Goal: Task Accomplishment & Management: Manage account settings

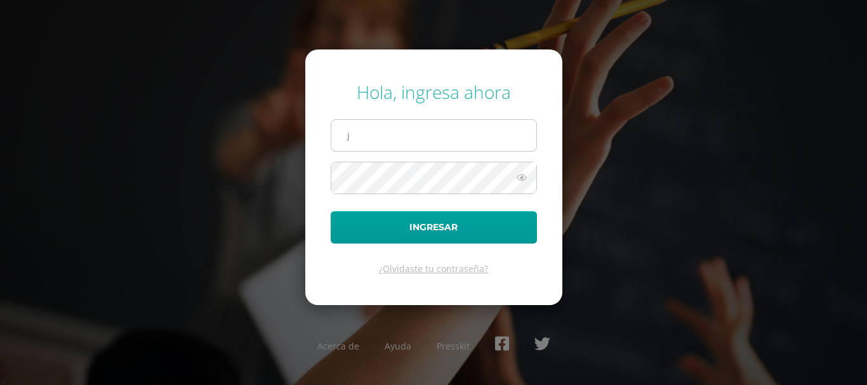
type input "jp-ale@hotmail.com"
click at [331, 211] on button "Ingresar" at bounding box center [434, 227] width 206 height 32
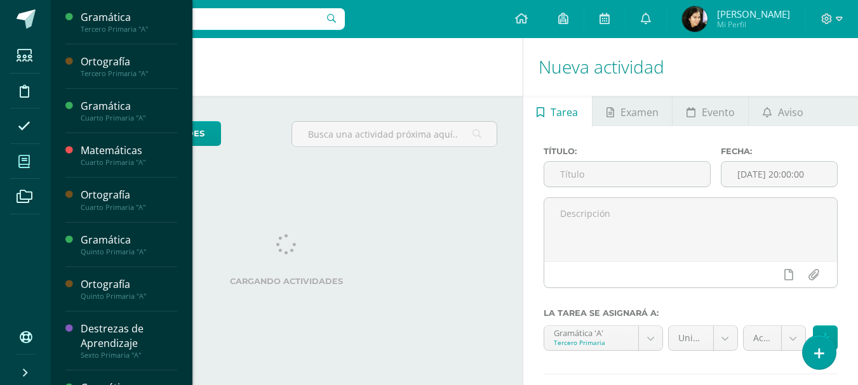
click at [20, 165] on icon at bounding box center [23, 162] width 11 height 13
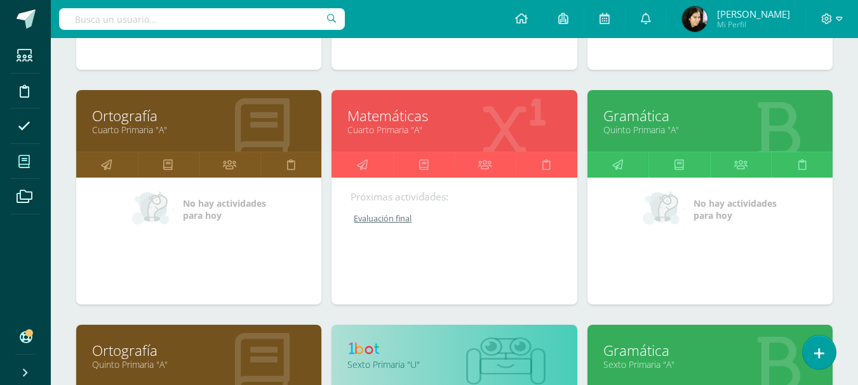
scroll to position [63, 0]
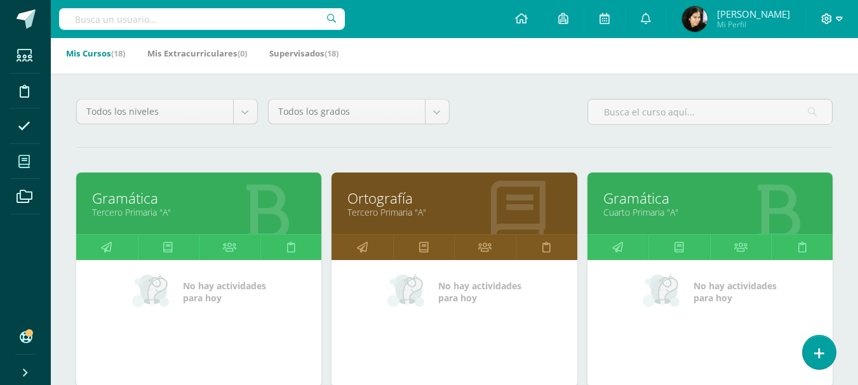
click at [831, 18] on icon at bounding box center [826, 18] width 11 height 11
click at [776, 92] on span "Cerrar sesión" at bounding box center [798, 87] width 57 height 12
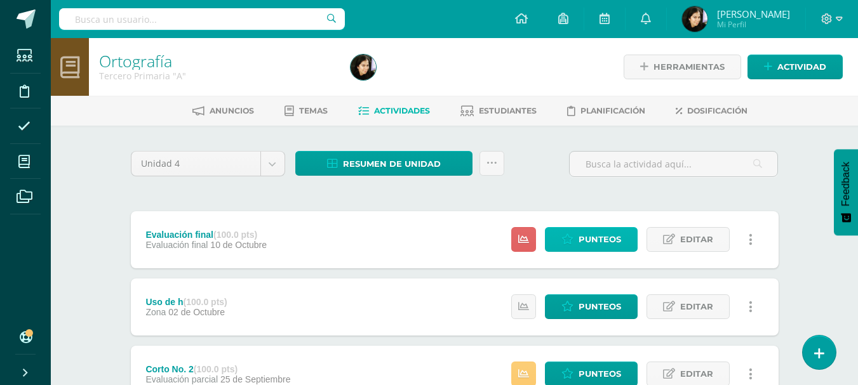
click at [591, 237] on span "Punteos" at bounding box center [599, 239] width 43 height 23
click at [576, 241] on link "Punteos" at bounding box center [591, 239] width 93 height 25
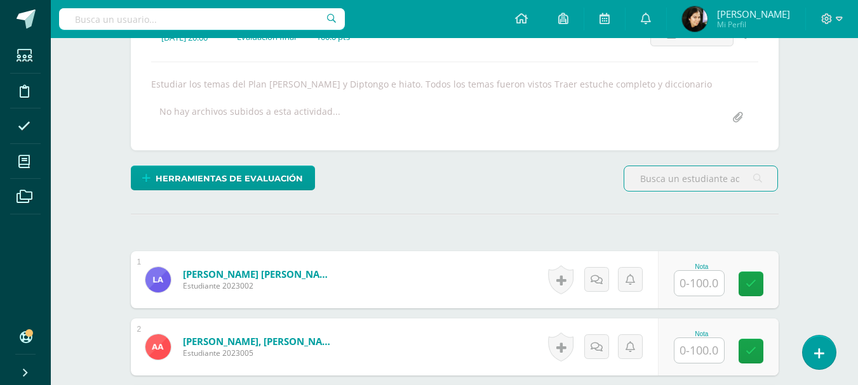
click at [701, 287] on input "text" at bounding box center [699, 283] width 50 height 25
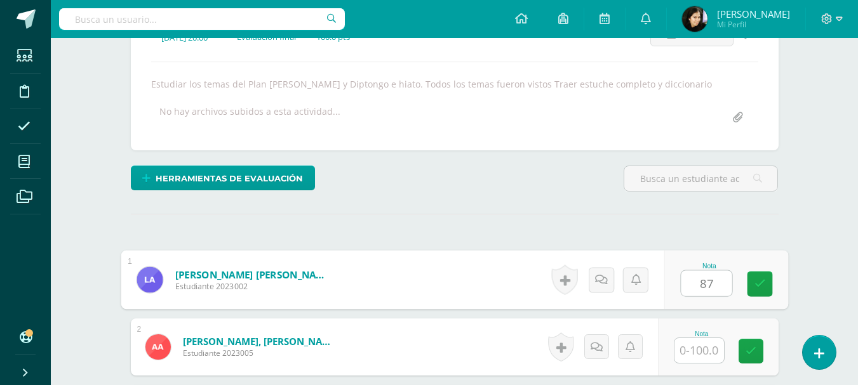
type input "87"
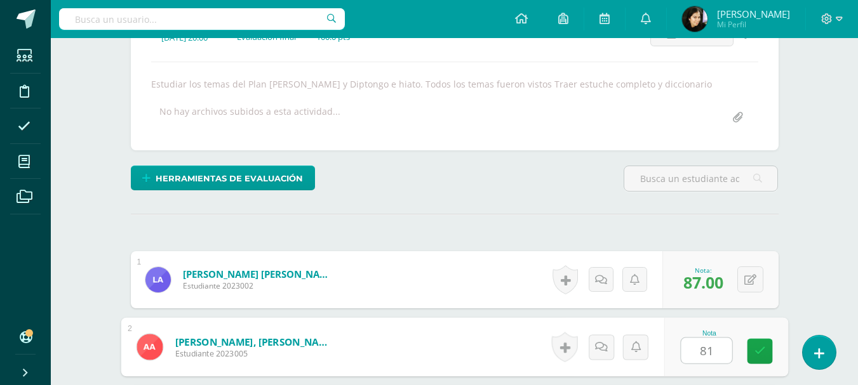
type input "81"
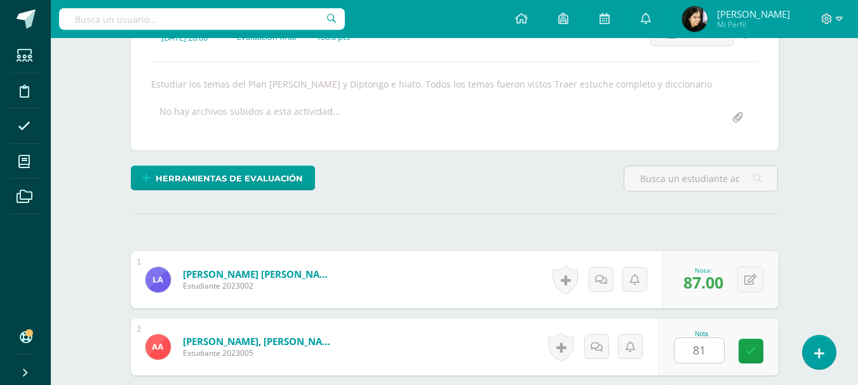
scroll to position [427, 0]
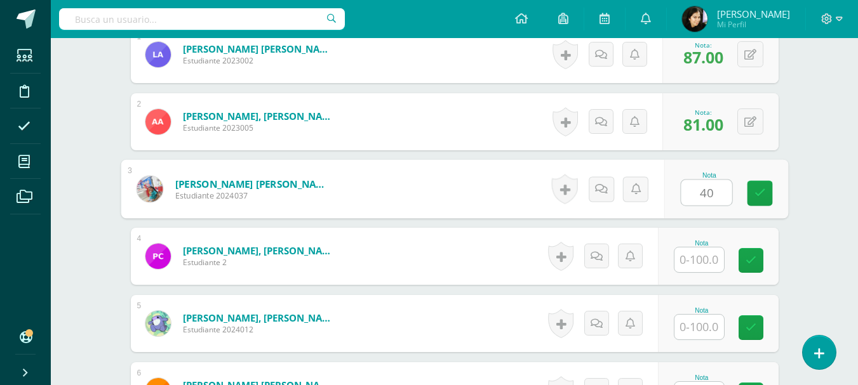
type input "40"
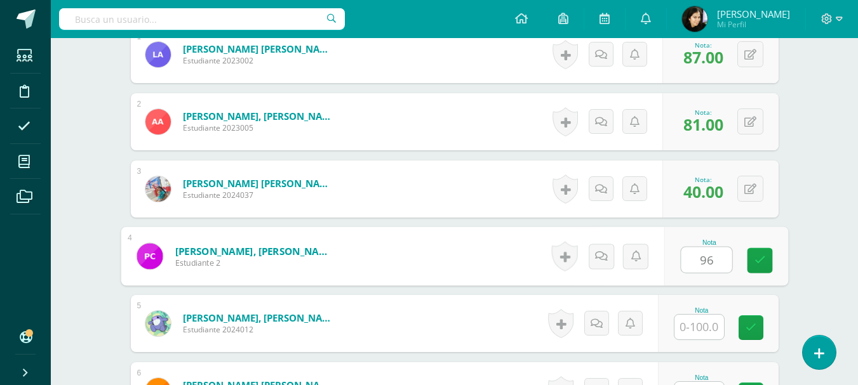
type input "96"
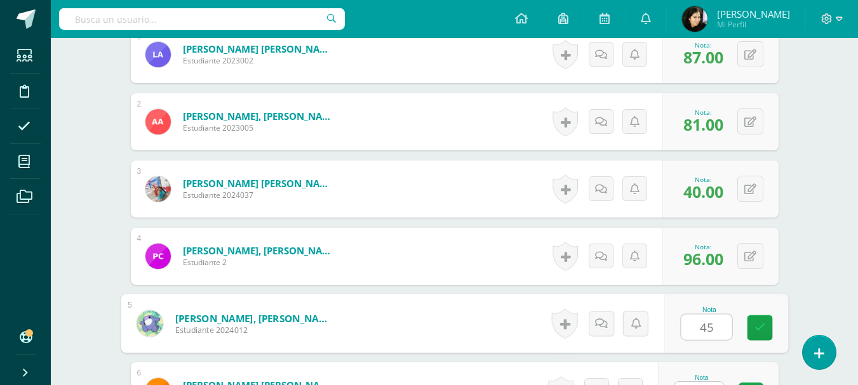
type input "45"
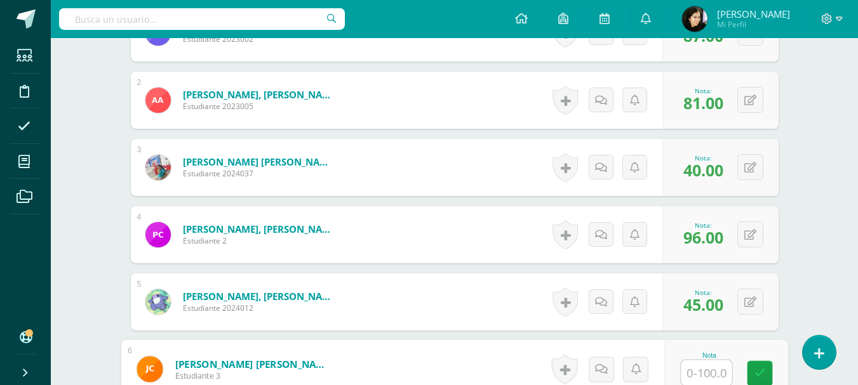
type input "7"
type input "94"
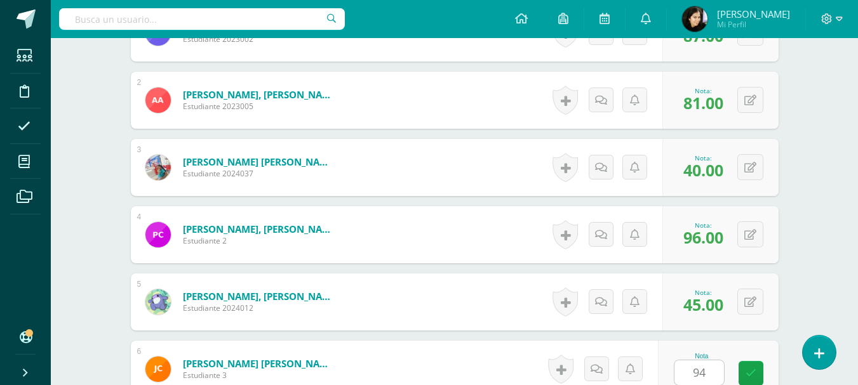
scroll to position [696, 0]
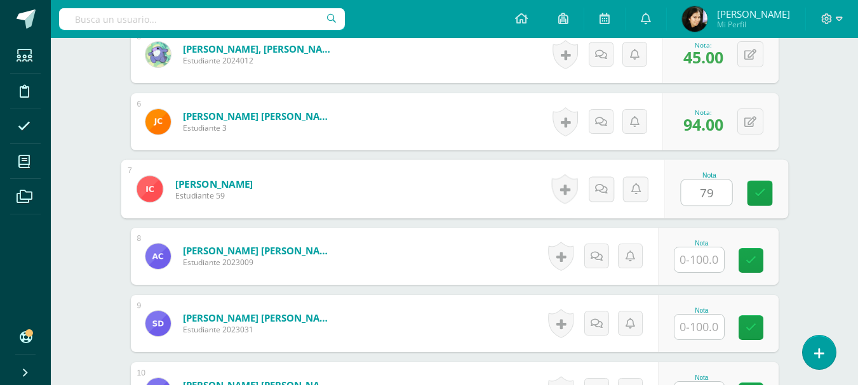
type input "79"
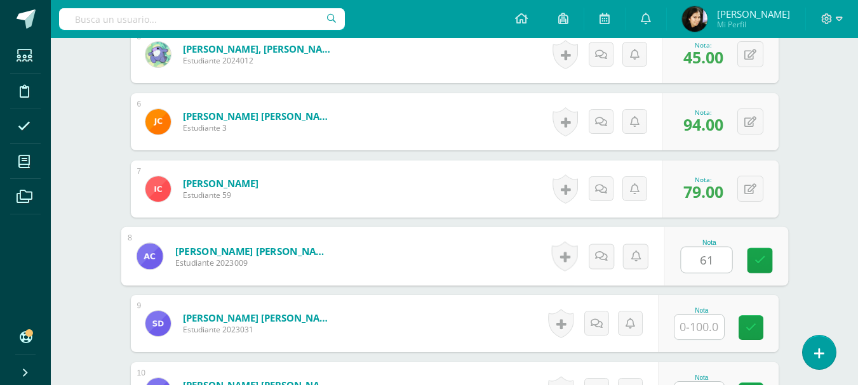
type input "61"
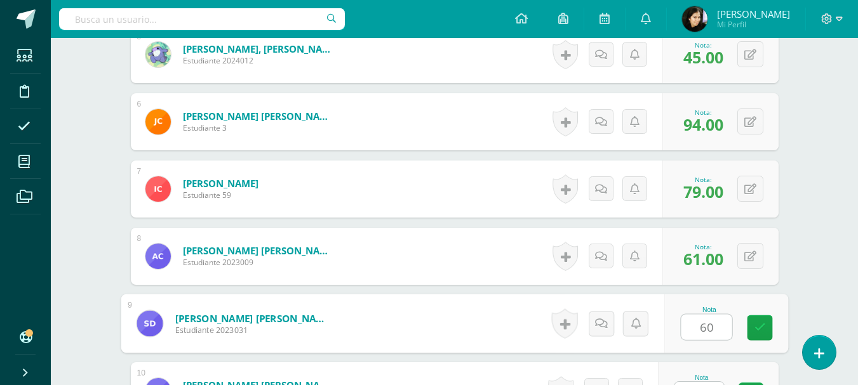
type input "60"
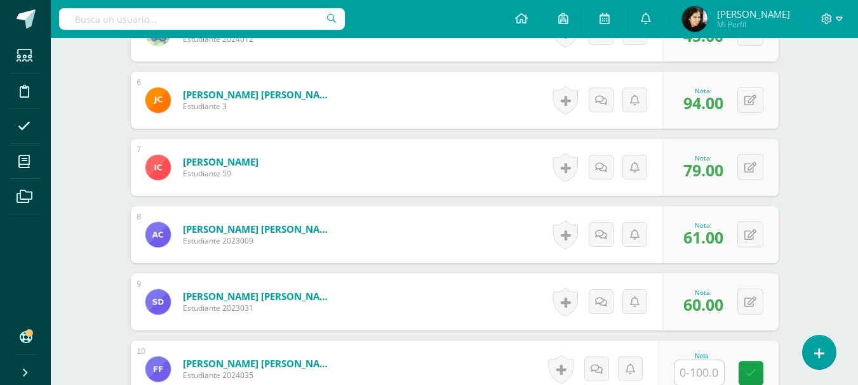
click at [805, 286] on div "Ortografía Tercero Primaria "A" Herramientas Detalle de asistencias Actividad A…" at bounding box center [454, 234] width 807 height 1829
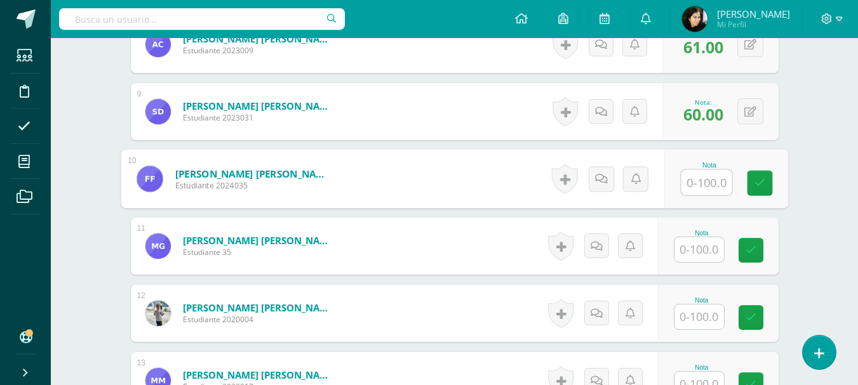
click at [702, 183] on input "text" at bounding box center [706, 182] width 51 height 25
type input "83"
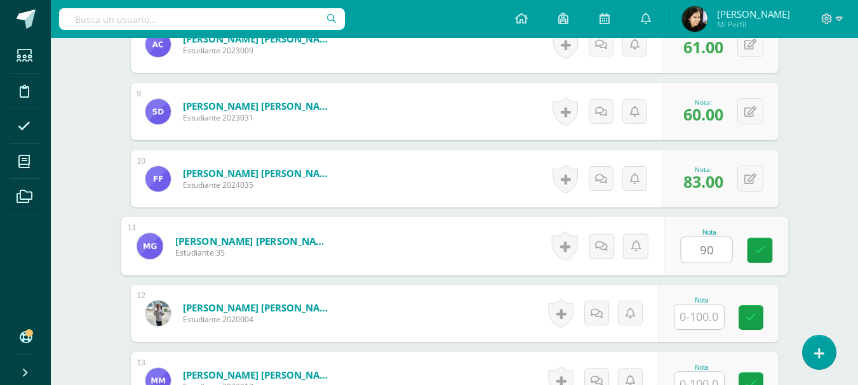
type input "90"
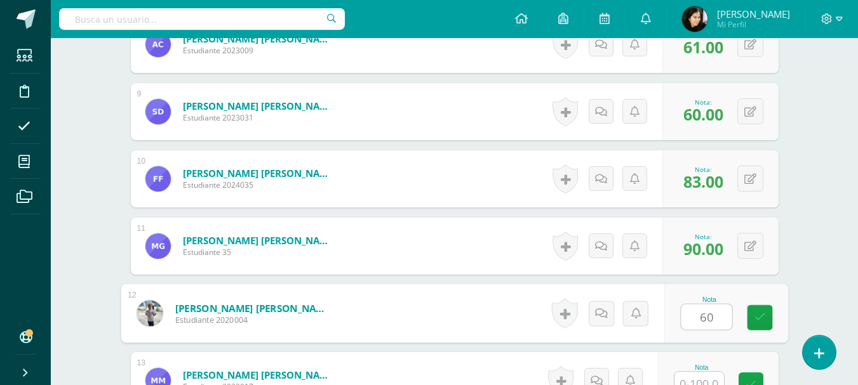
type input "60"
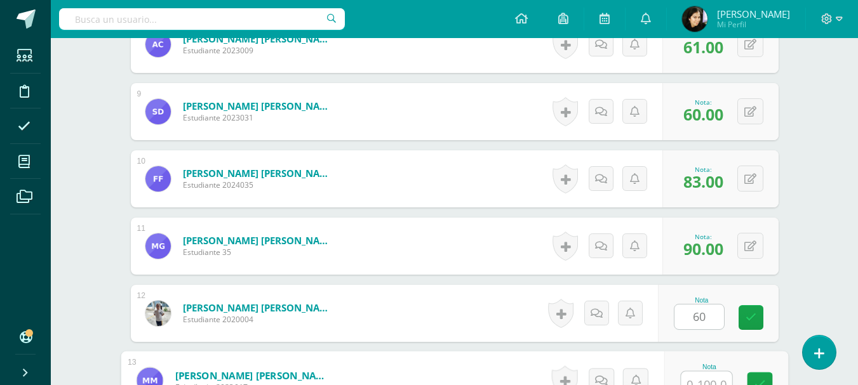
scroll to position [920, 0]
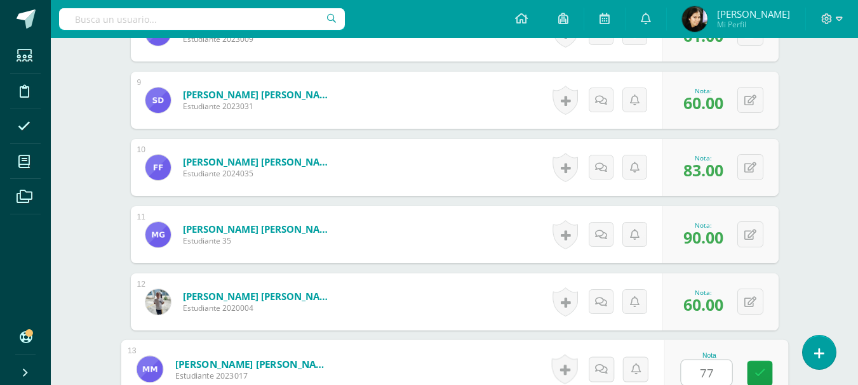
type input "77"
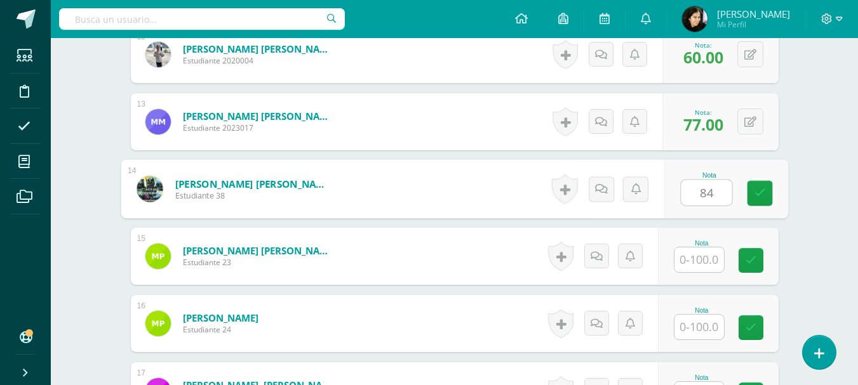
type input "84"
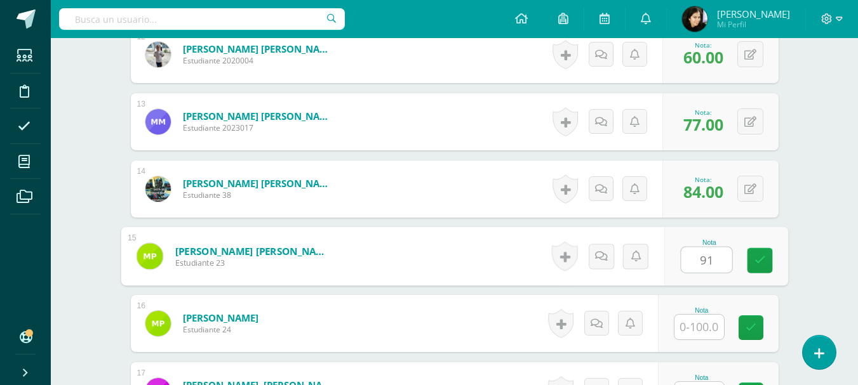
type input "91"
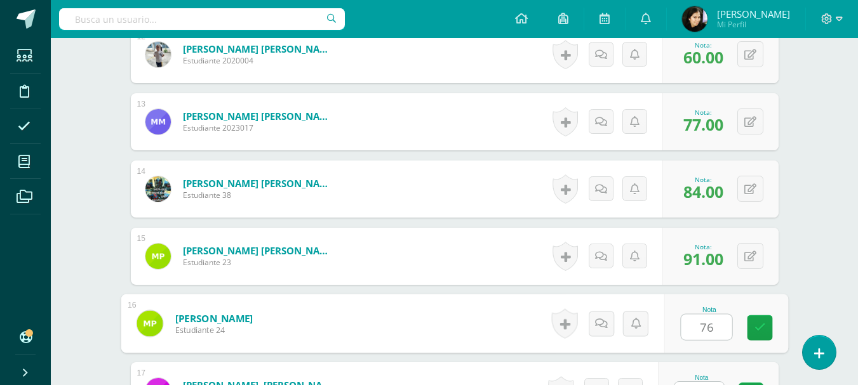
type input "76"
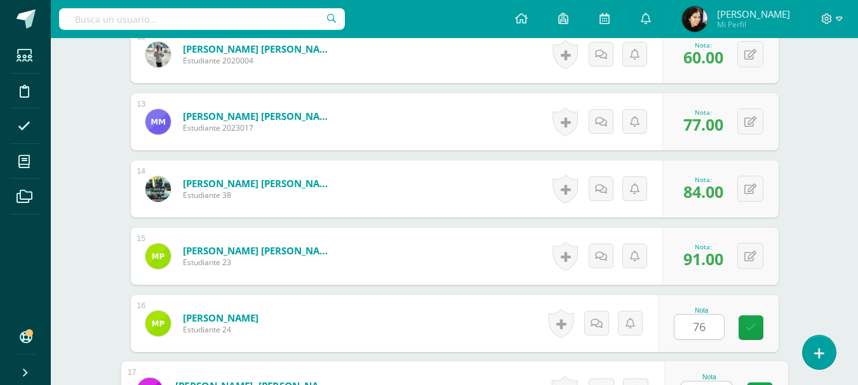
scroll to position [1189, 0]
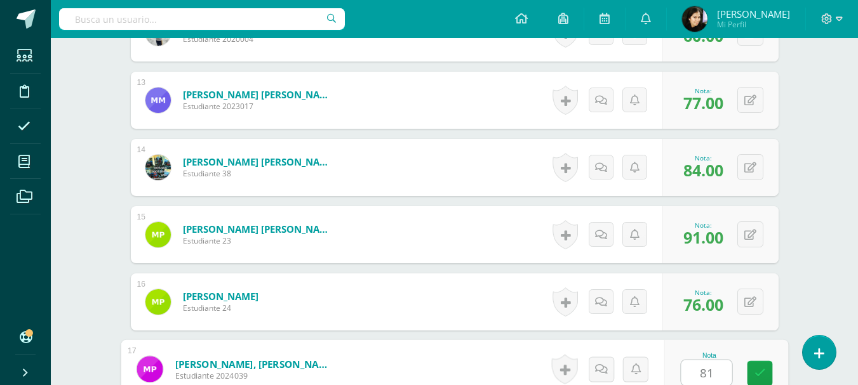
type input "81"
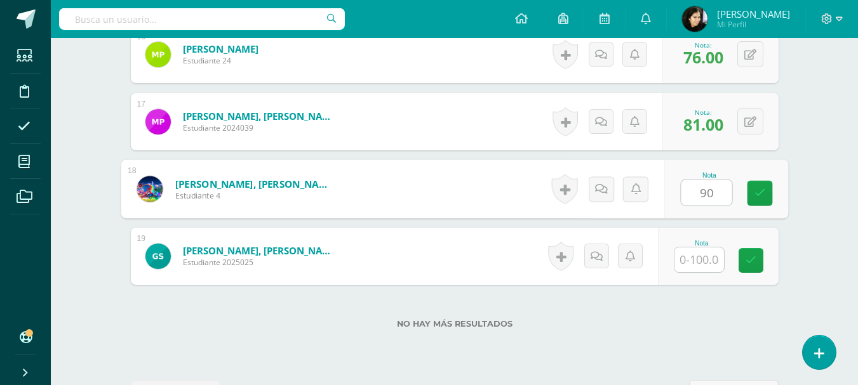
type input "90"
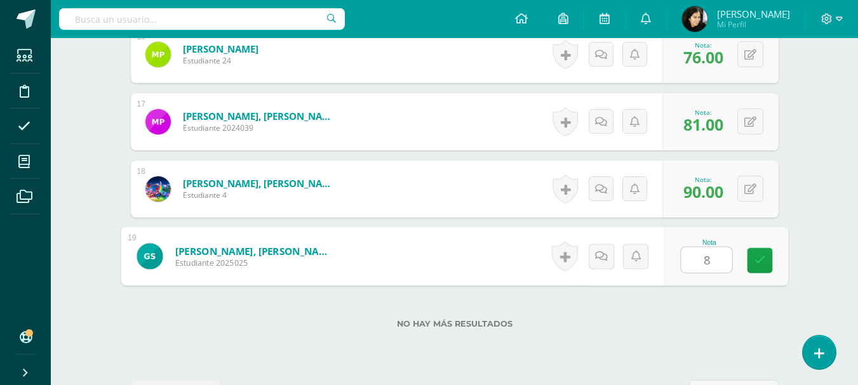
type input "80"
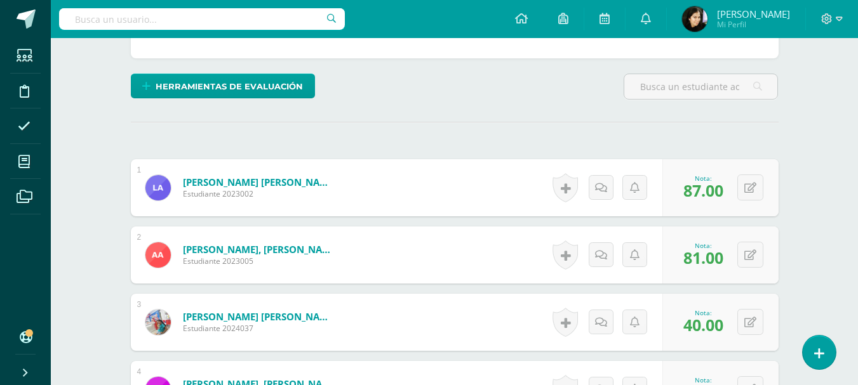
scroll to position [0, 0]
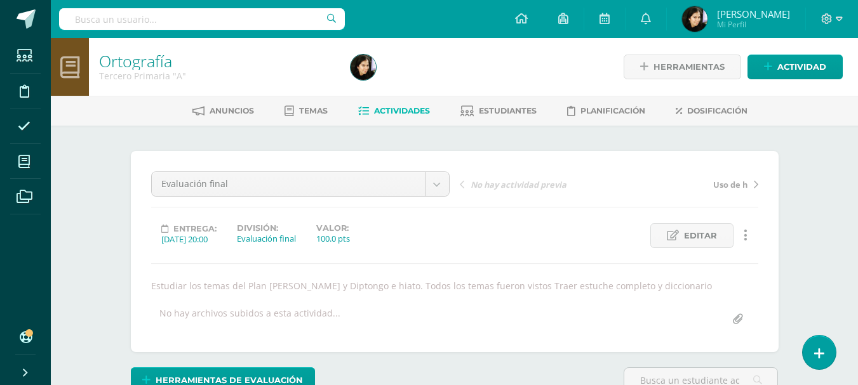
click at [415, 105] on link "Actividades" at bounding box center [394, 111] width 72 height 20
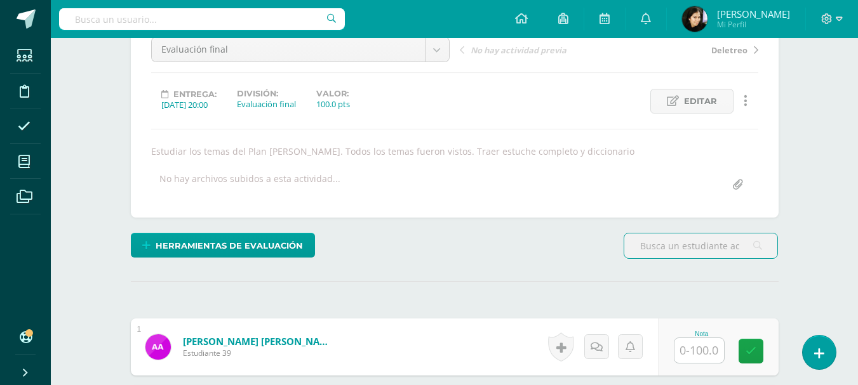
scroll to position [198, 0]
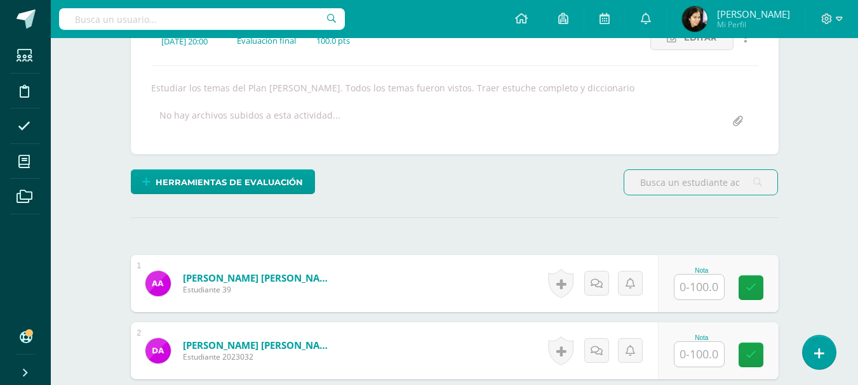
click at [691, 290] on input "text" at bounding box center [699, 287] width 50 height 25
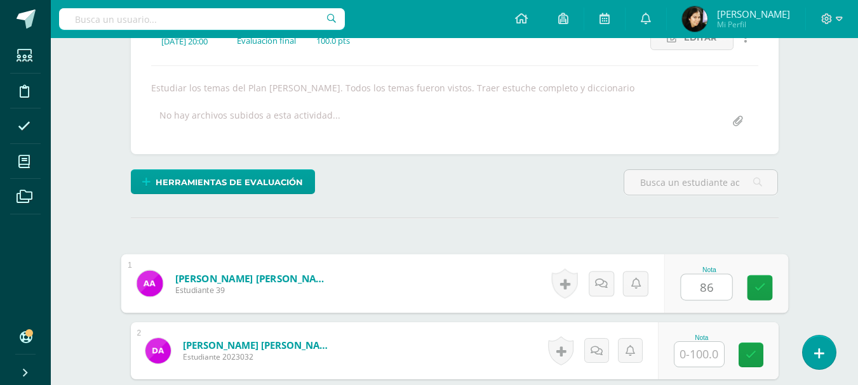
type input "86"
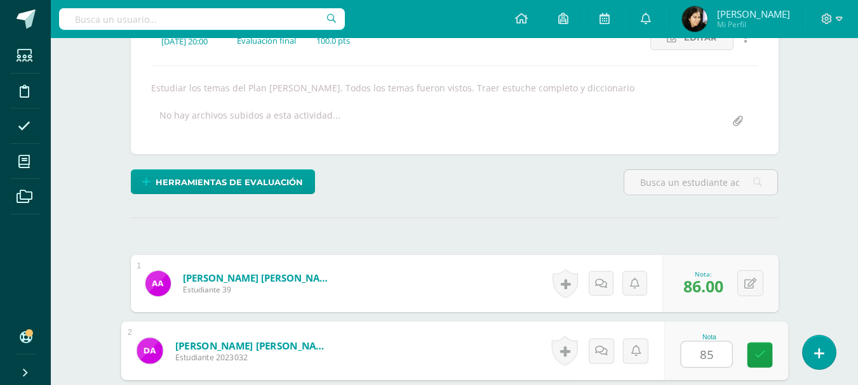
type input "85"
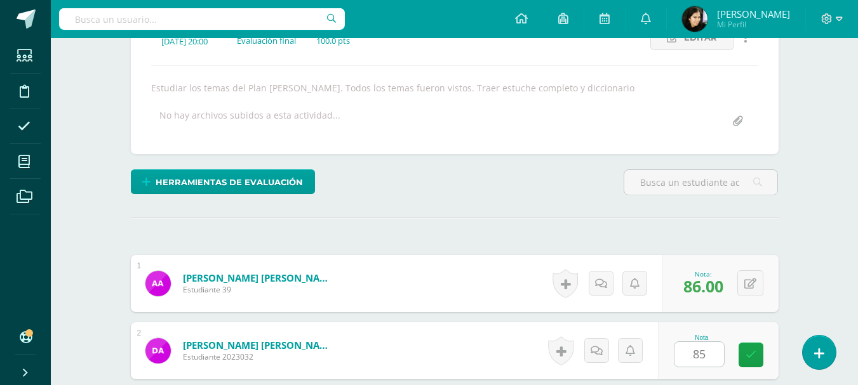
scroll to position [427, 0]
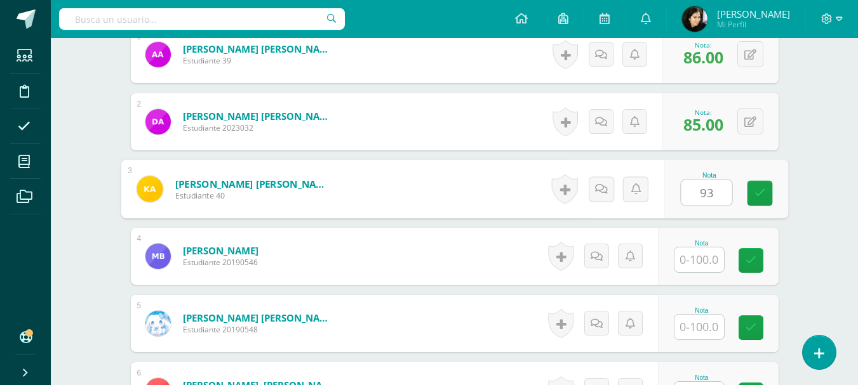
type input "93"
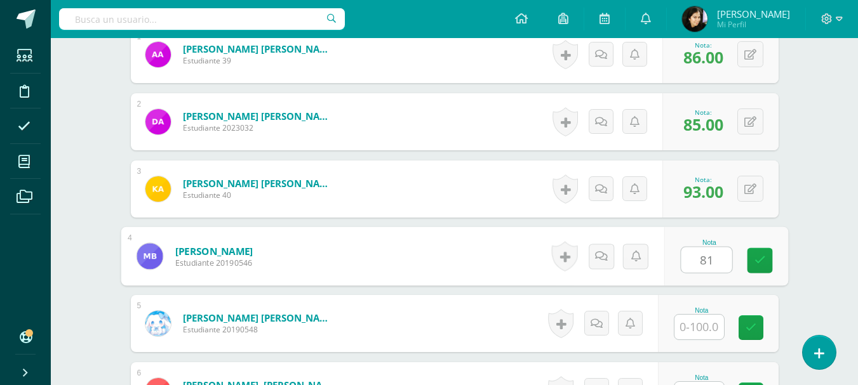
type input "81"
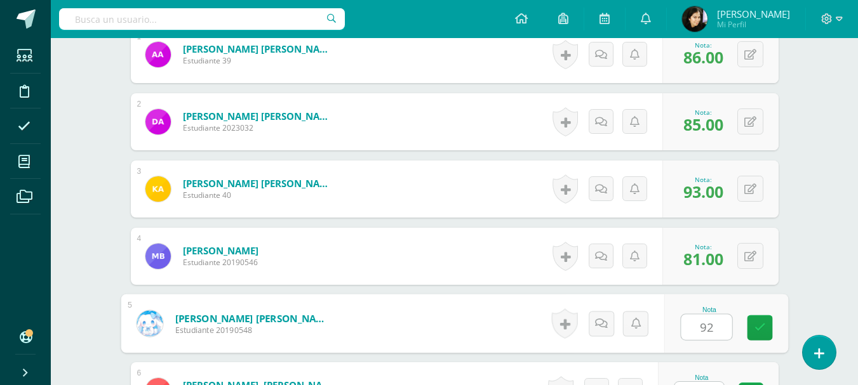
type input "92"
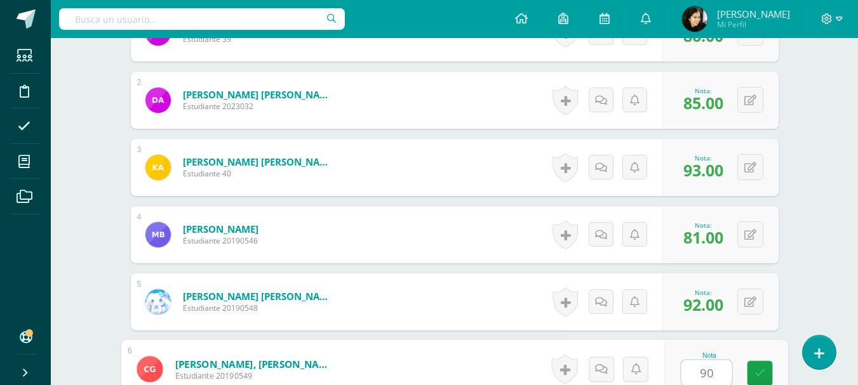
type input "90"
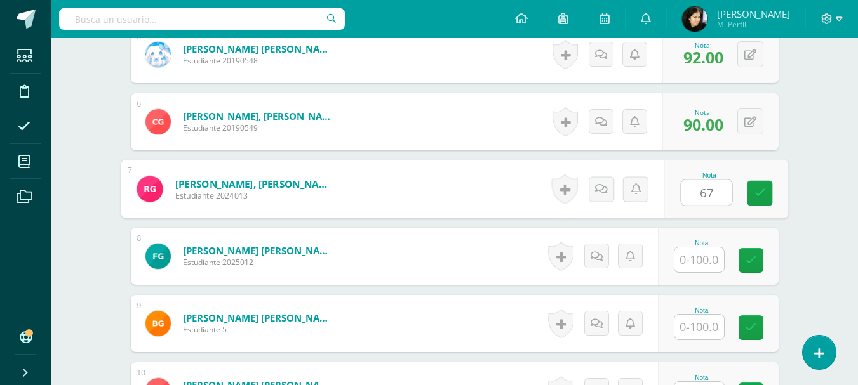
type input "67"
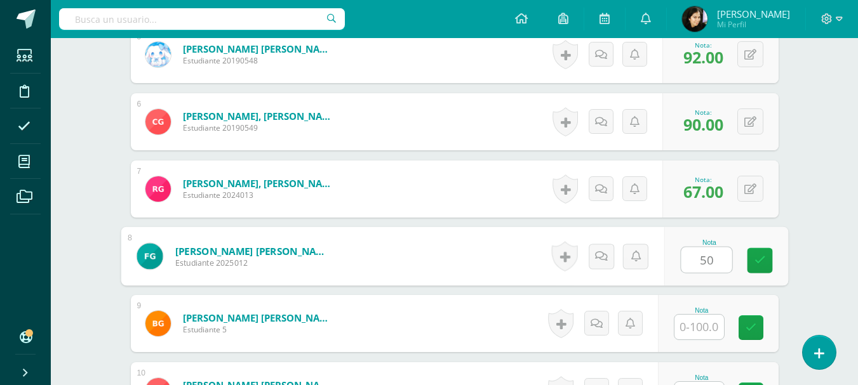
type input "50"
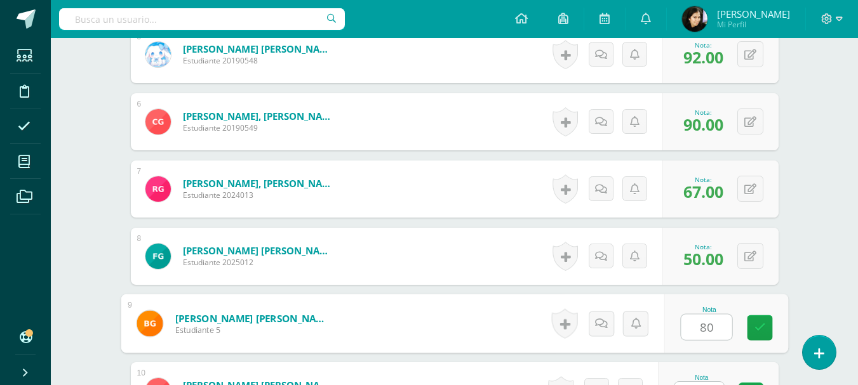
type input "80"
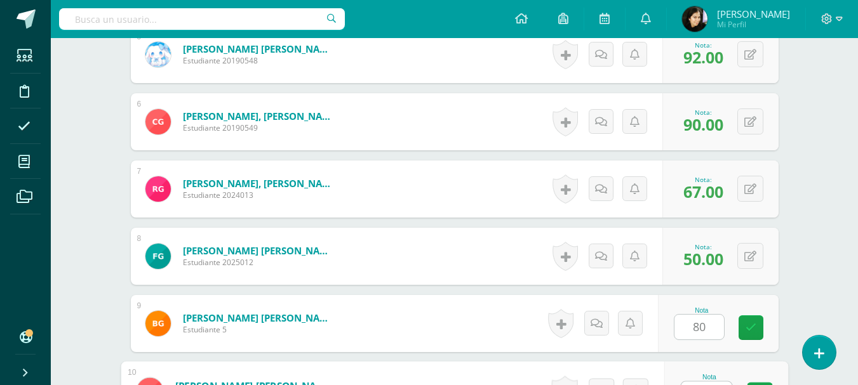
scroll to position [718, 0]
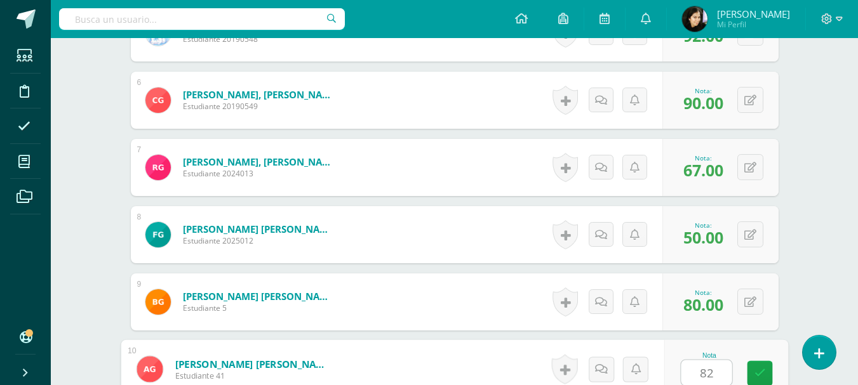
type input "82"
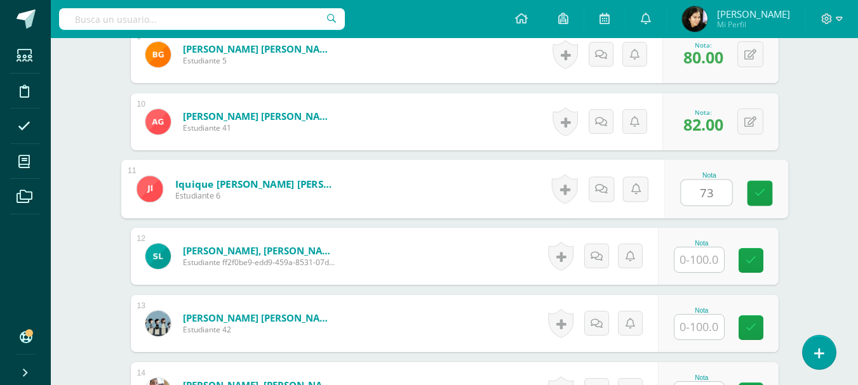
type input "73"
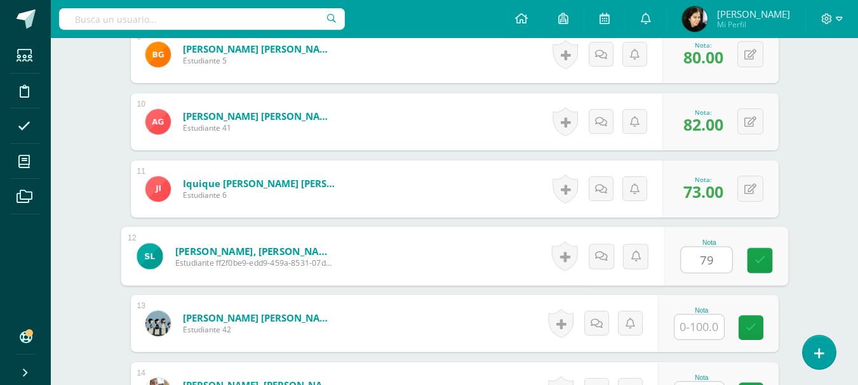
type input "79"
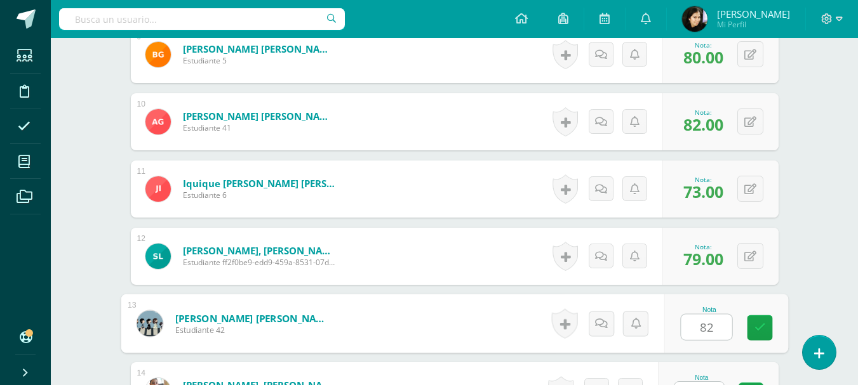
type input "82"
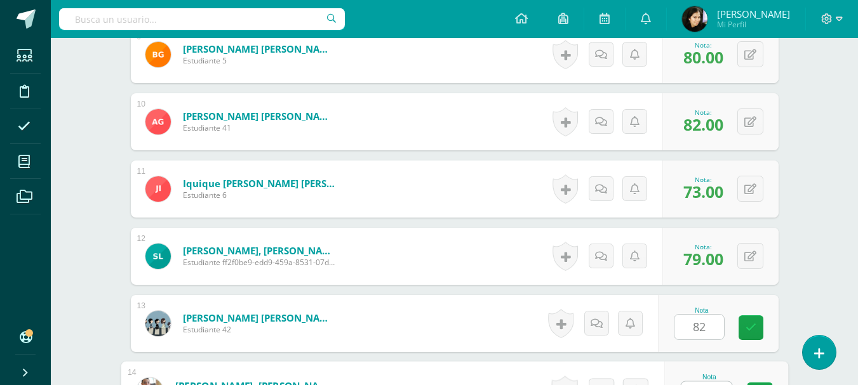
scroll to position [987, 0]
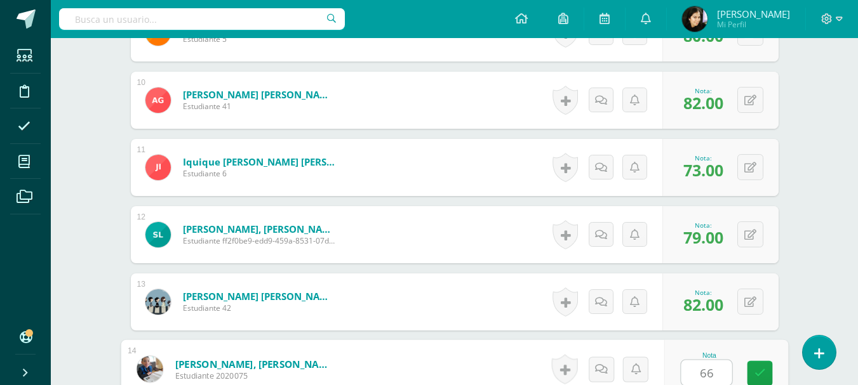
type input "66"
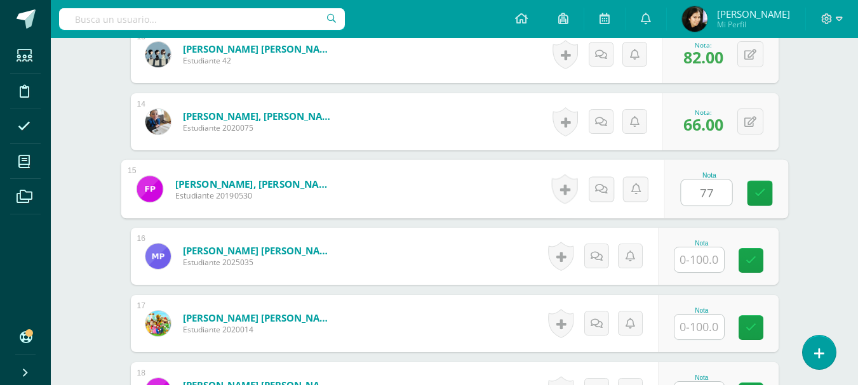
type input "77"
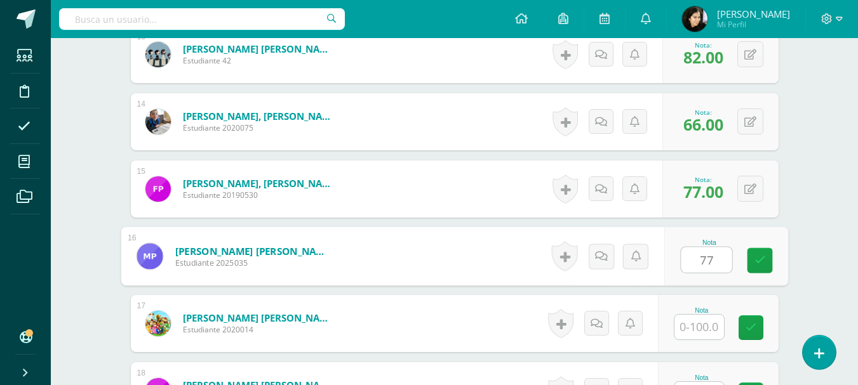
type input "77"
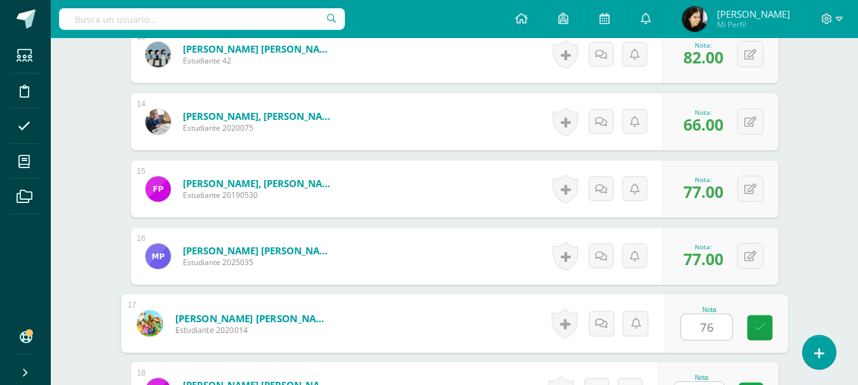
type input "76"
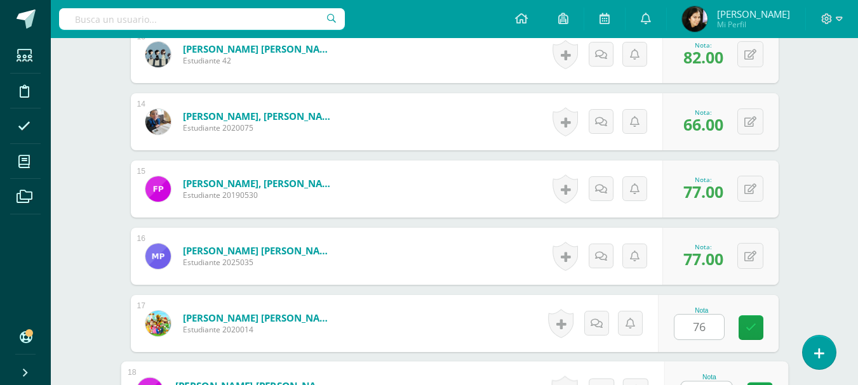
scroll to position [1256, 0]
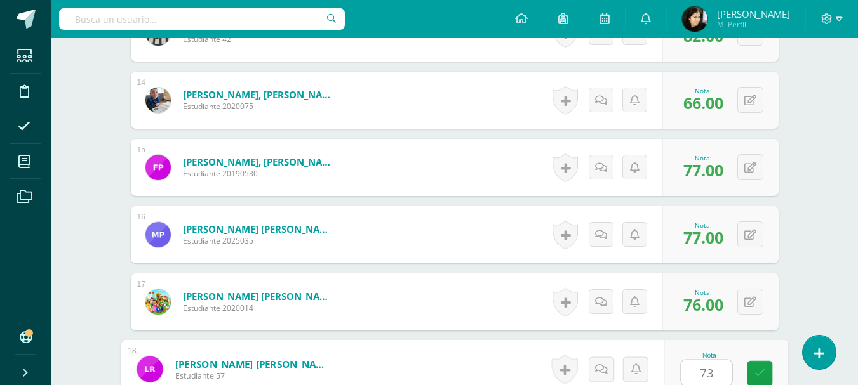
type input "73"
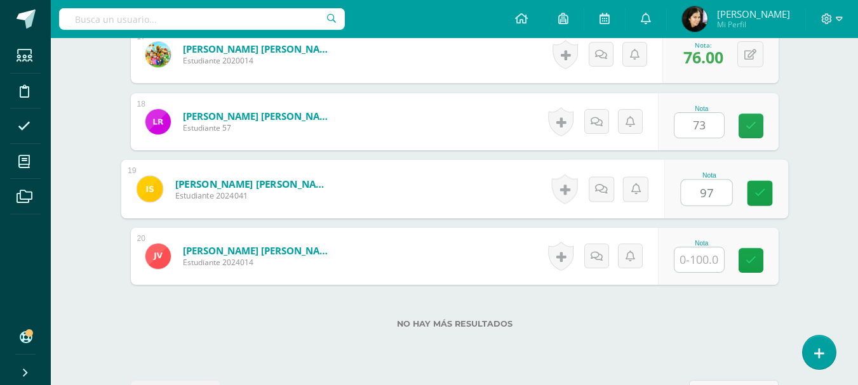
type input "97"
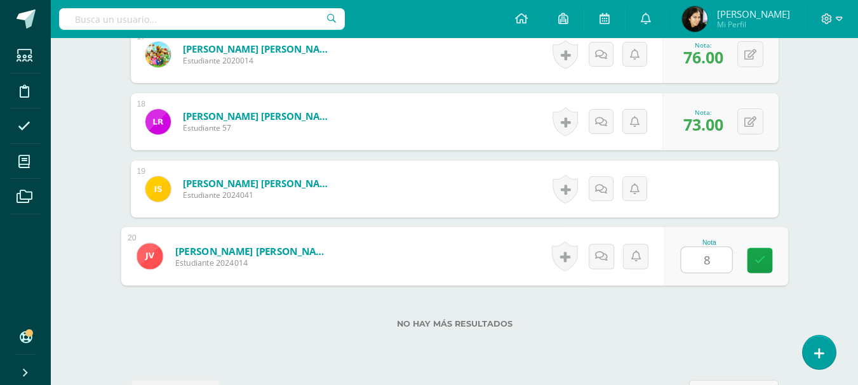
type input "86"
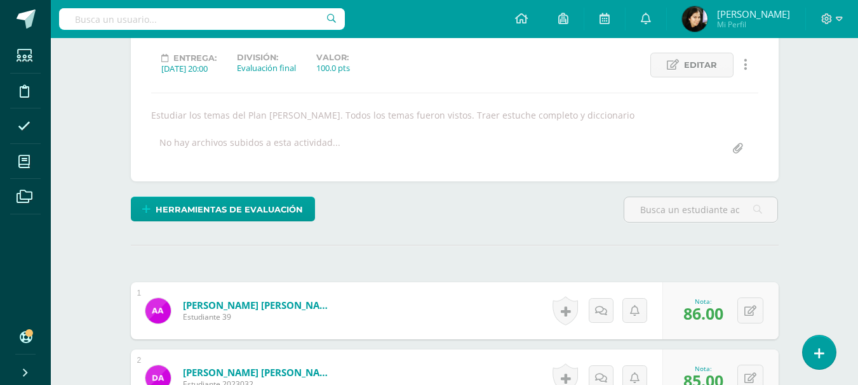
scroll to position [0, 0]
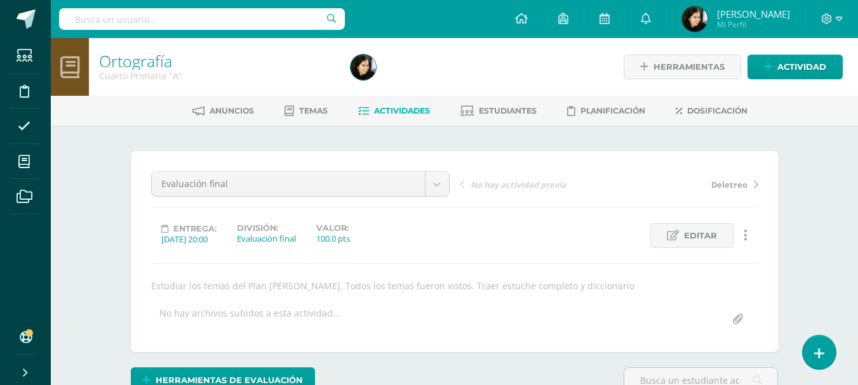
click at [388, 114] on span "Actividades" at bounding box center [402, 111] width 56 height 10
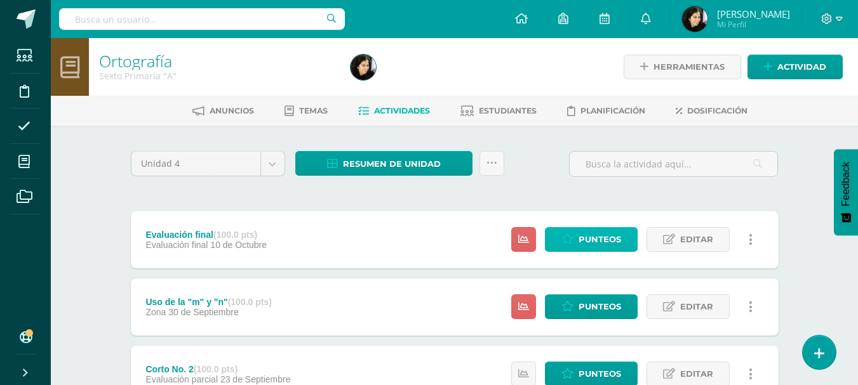
click at [580, 244] on span "Punteos" at bounding box center [599, 239] width 43 height 23
click at [594, 240] on span "Punteos" at bounding box center [599, 239] width 43 height 23
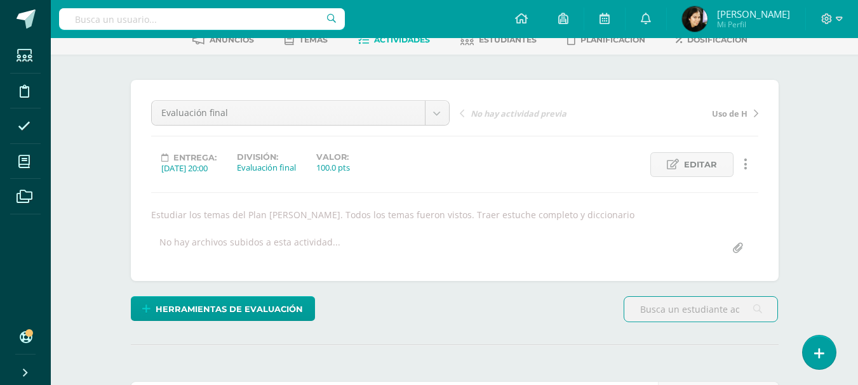
scroll to position [325, 0]
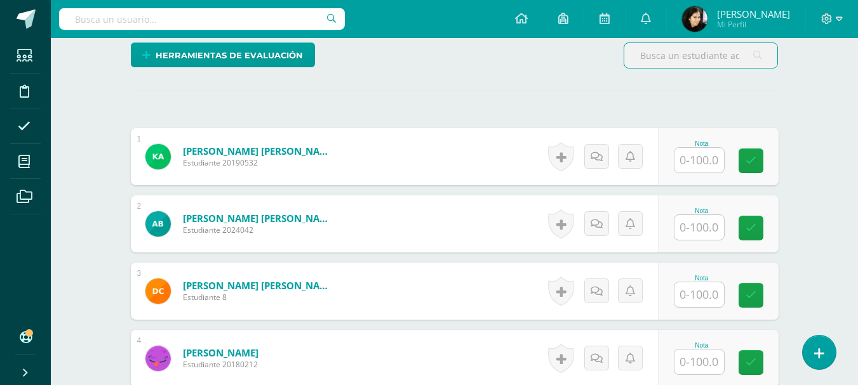
click at [703, 163] on input "text" at bounding box center [699, 160] width 50 height 25
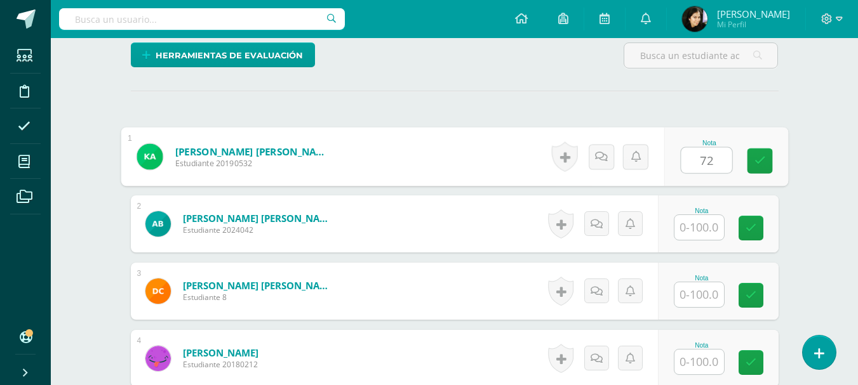
type input "72"
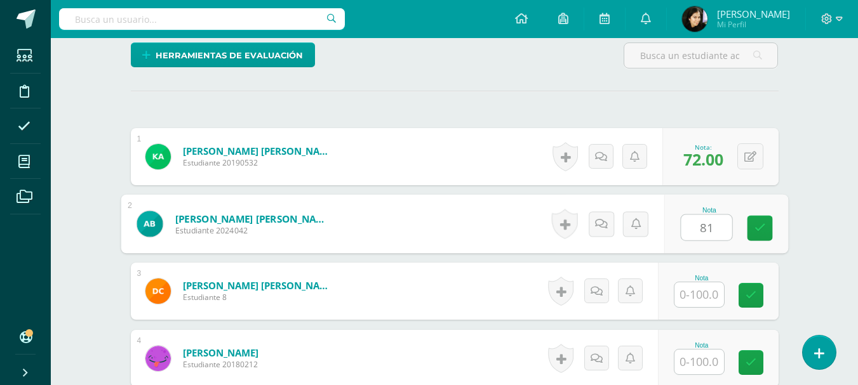
type input "81"
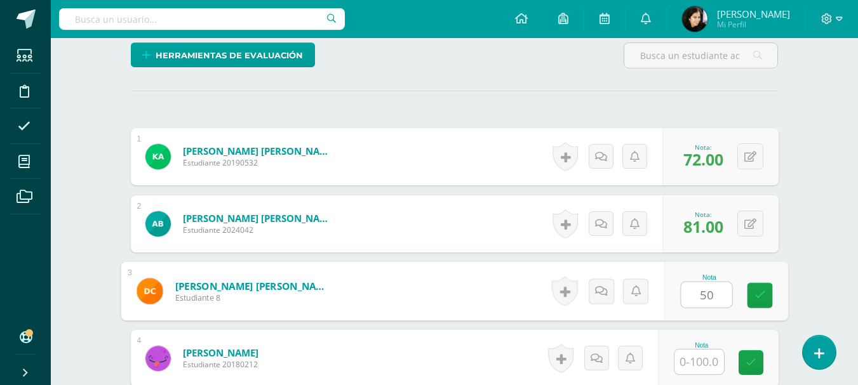
type input "50"
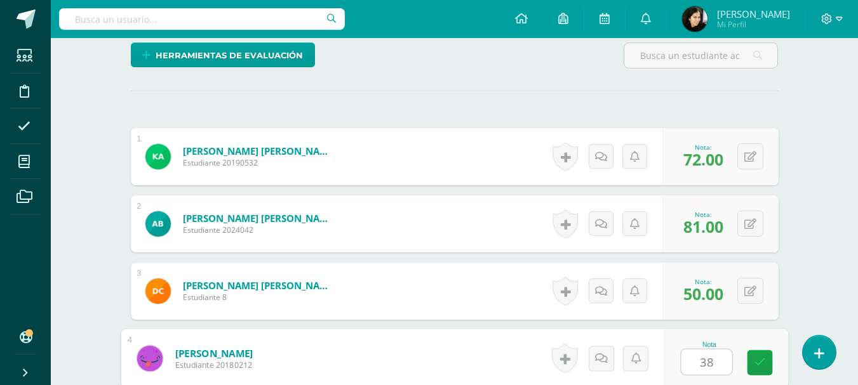
type input "38"
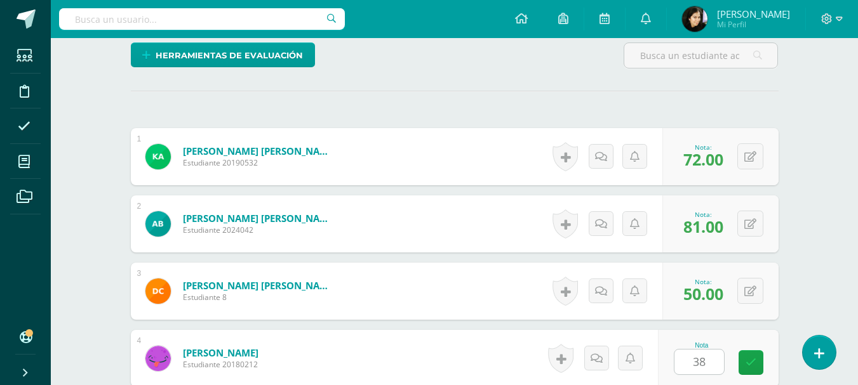
scroll to position [562, 0]
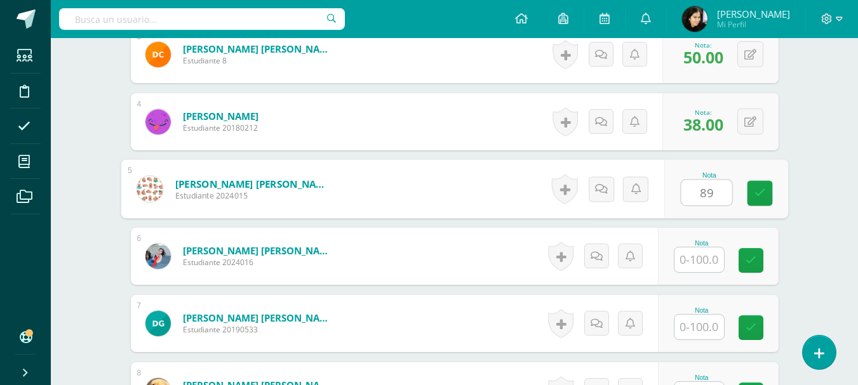
type input "89"
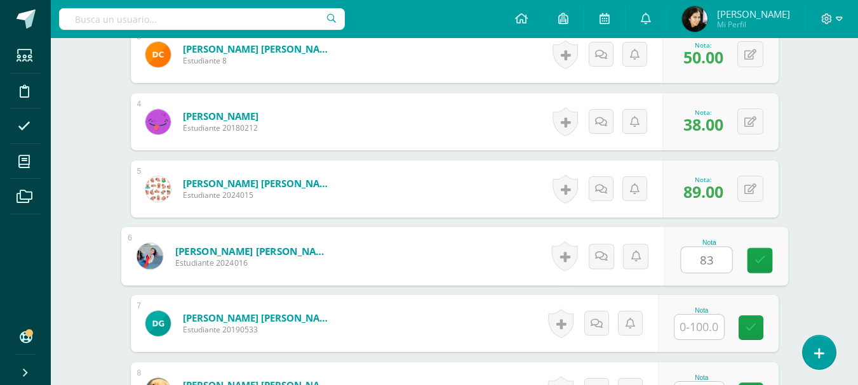
type input "83"
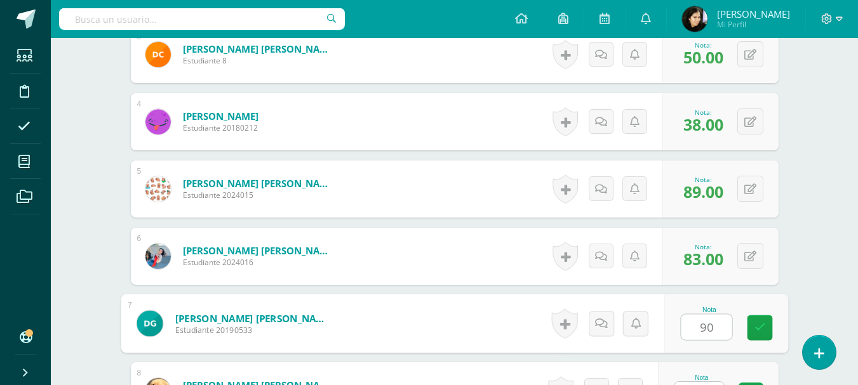
type input "90"
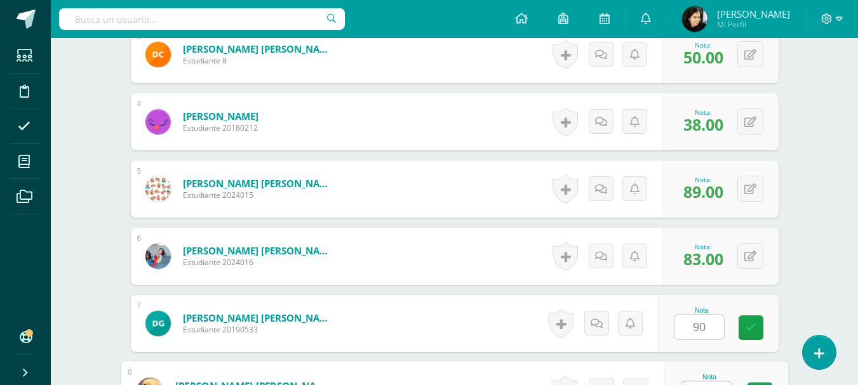
scroll to position [583, 0]
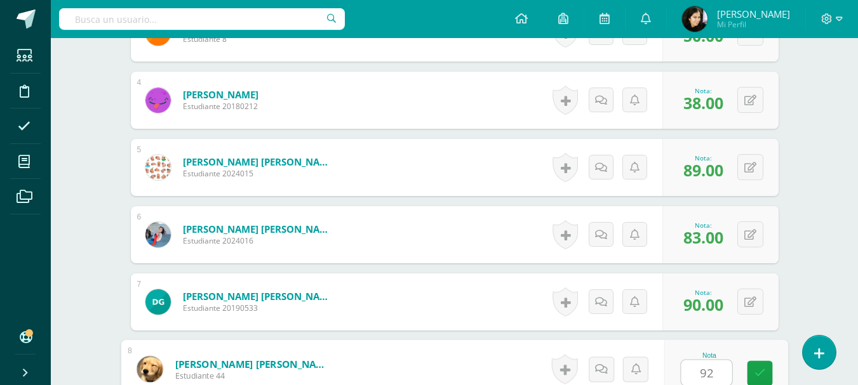
type input "92"
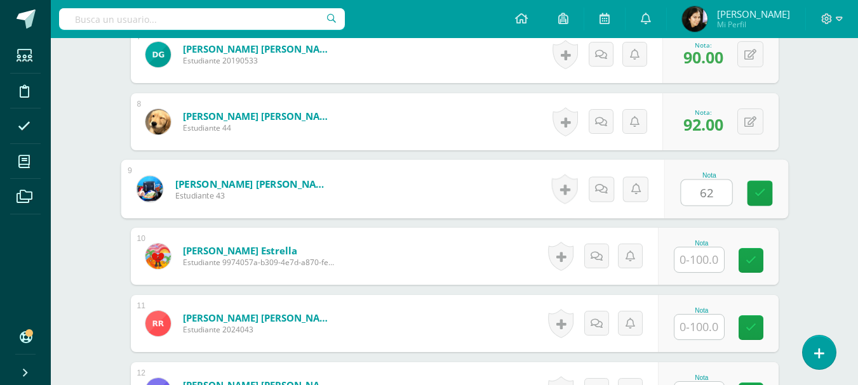
type input "62"
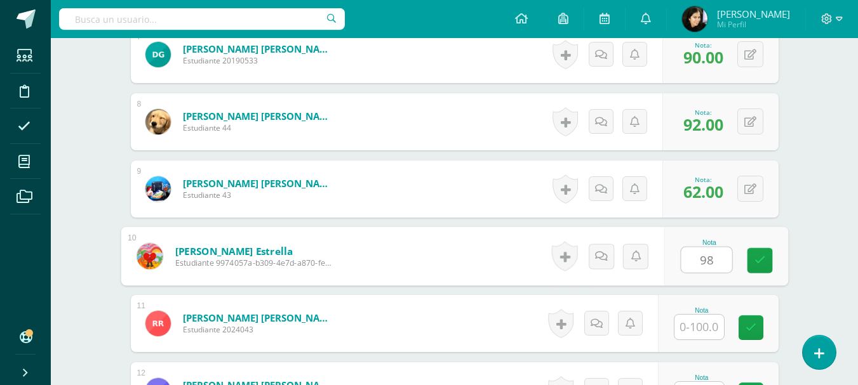
type input "98"
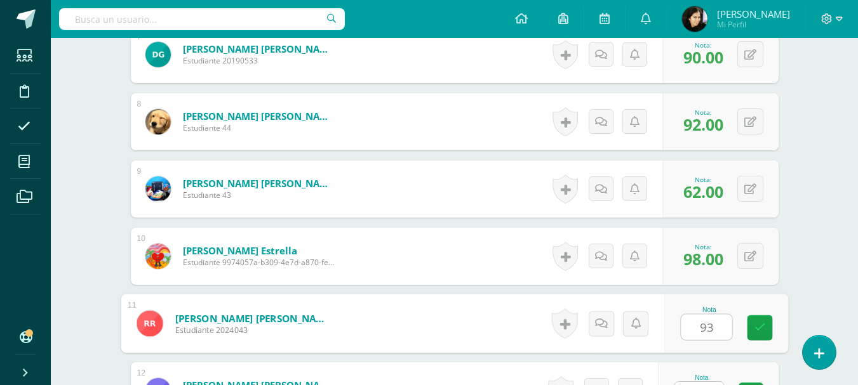
type input "93"
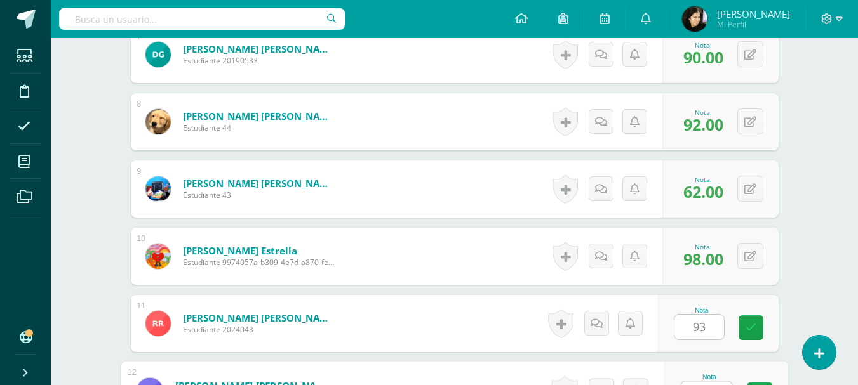
scroll to position [853, 0]
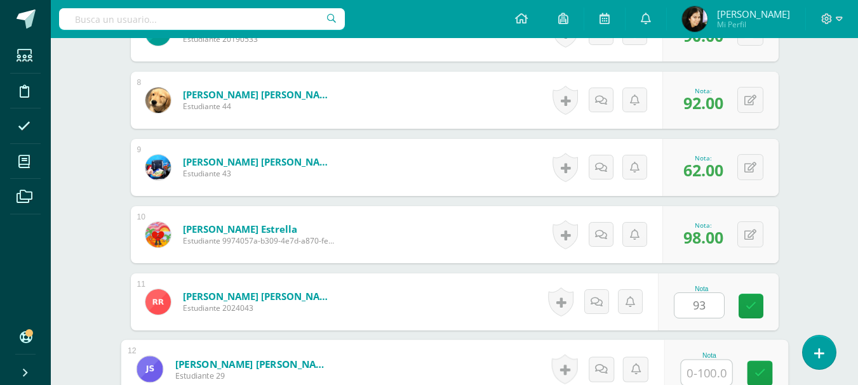
type input "0"
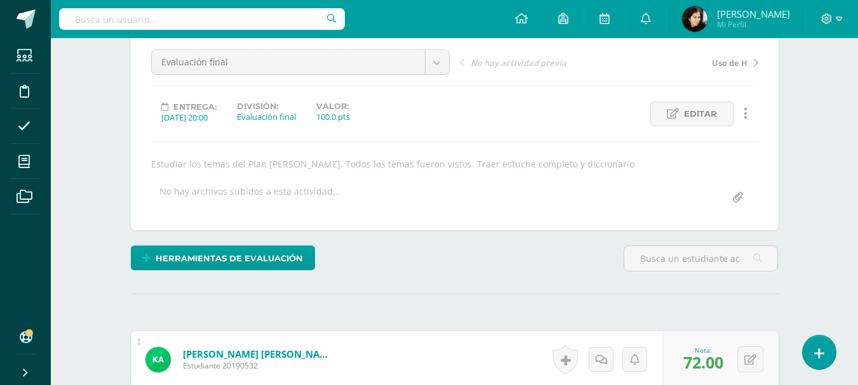
scroll to position [0, 0]
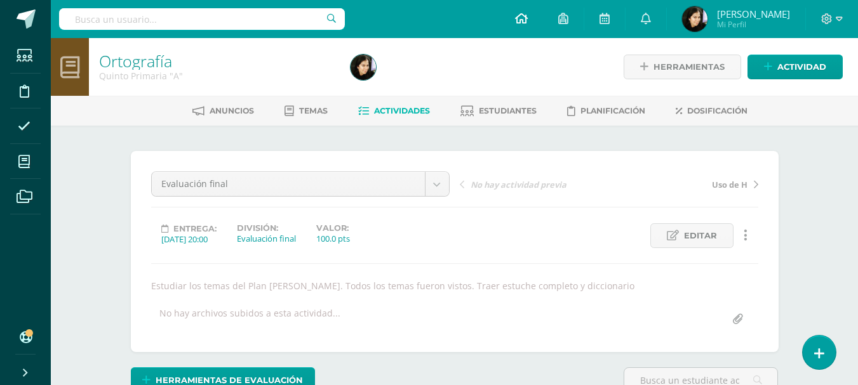
drag, startPoint x: 390, startPoint y: 110, endPoint x: 512, endPoint y: 27, distance: 148.1
click at [390, 110] on span "Actividades" at bounding box center [402, 111] width 56 height 10
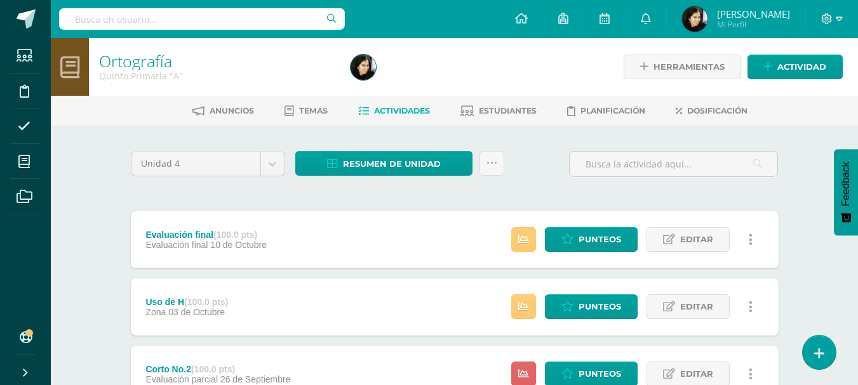
scroll to position [127, 0]
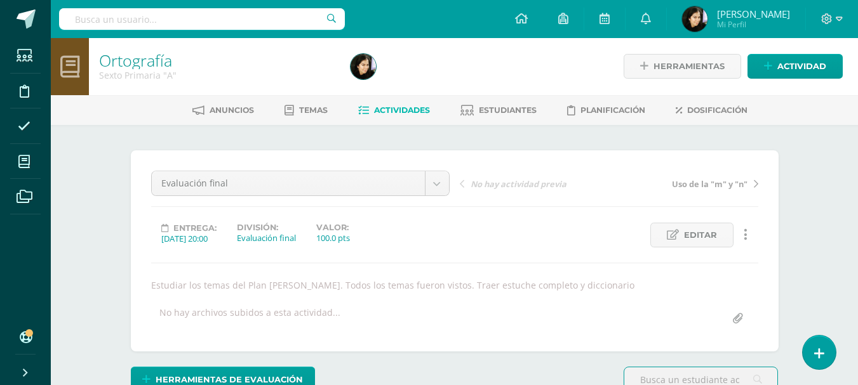
scroll to position [318, 0]
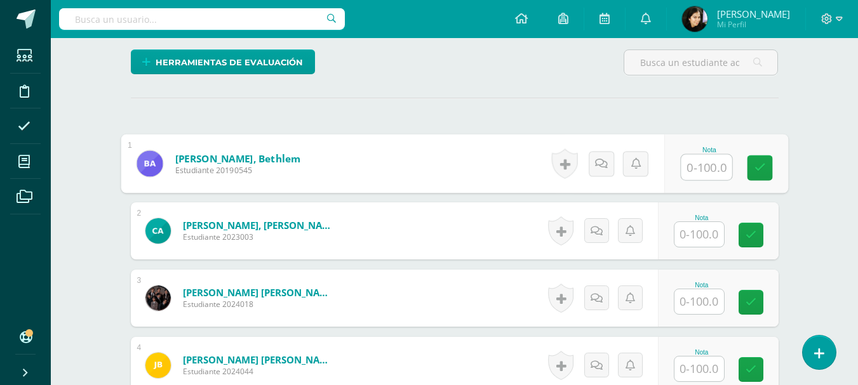
click at [689, 163] on input "text" at bounding box center [706, 167] width 51 height 25
type input "61"
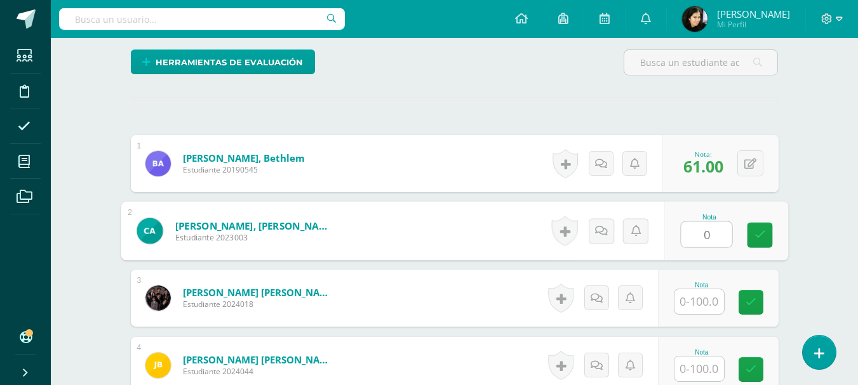
type input "0"
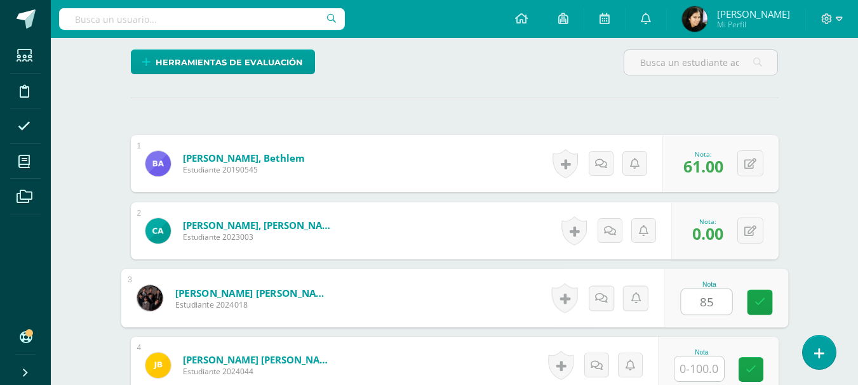
type input "85"
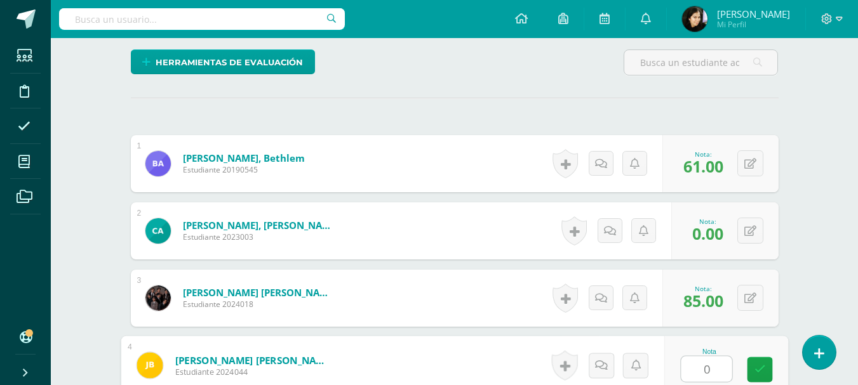
type input "0"
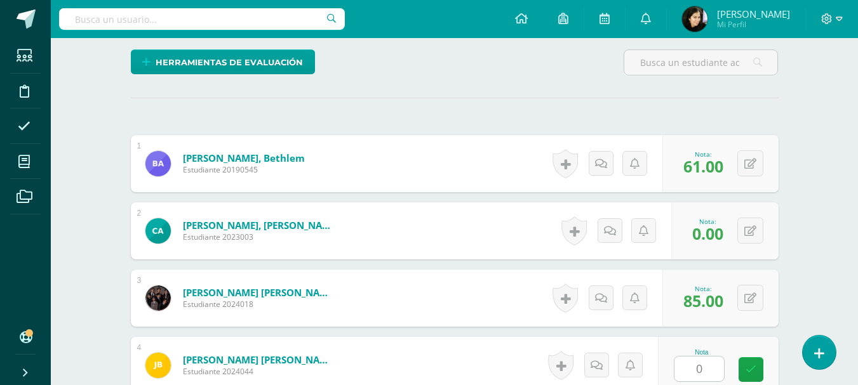
scroll to position [562, 0]
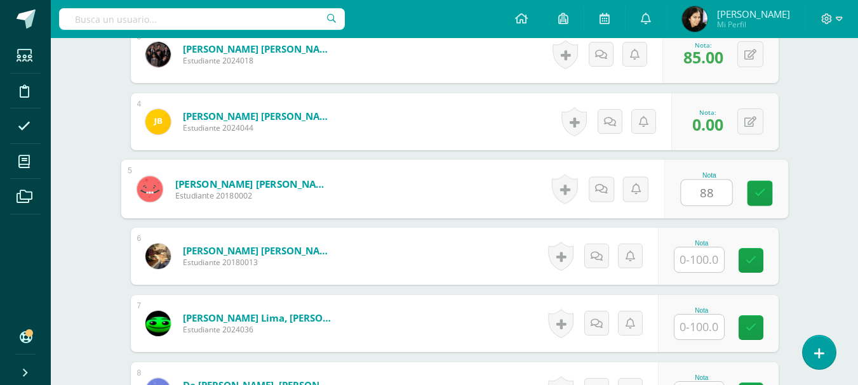
type input "88"
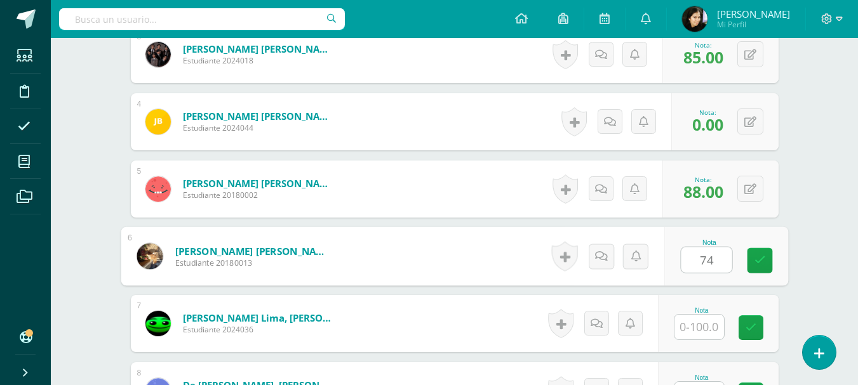
type input "74"
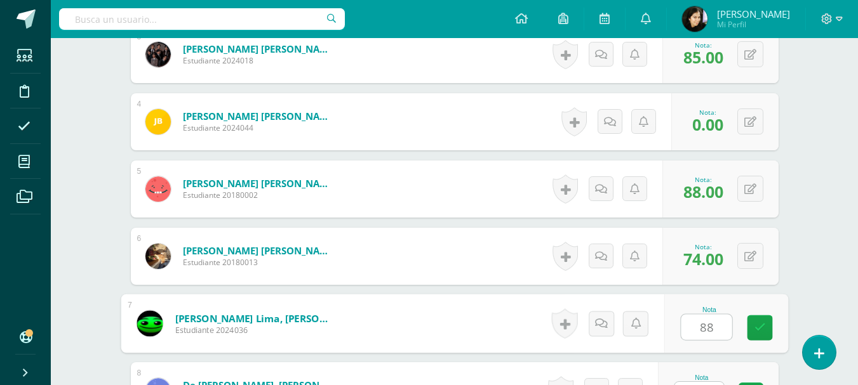
type input "88"
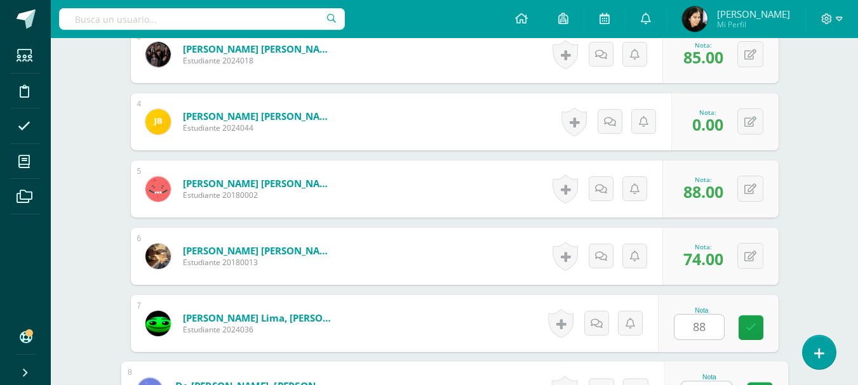
scroll to position [583, 0]
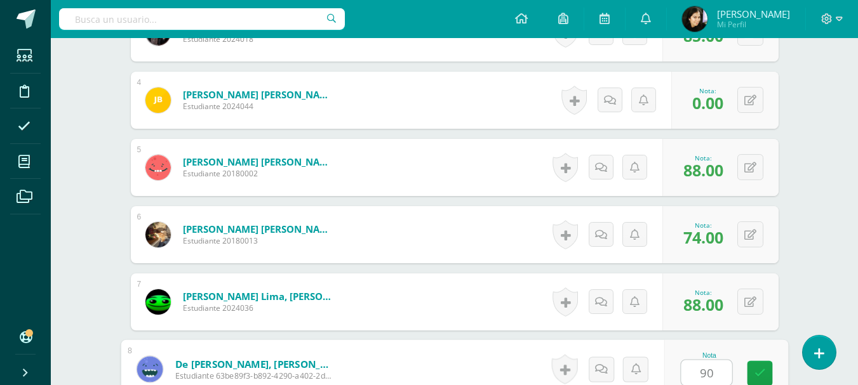
type input "90"
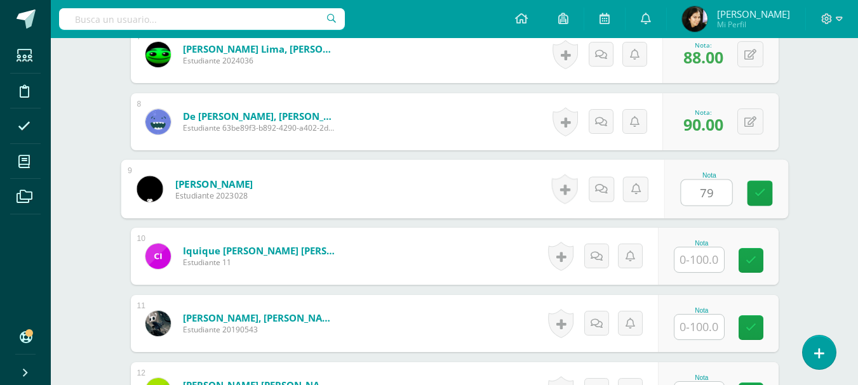
type input "79"
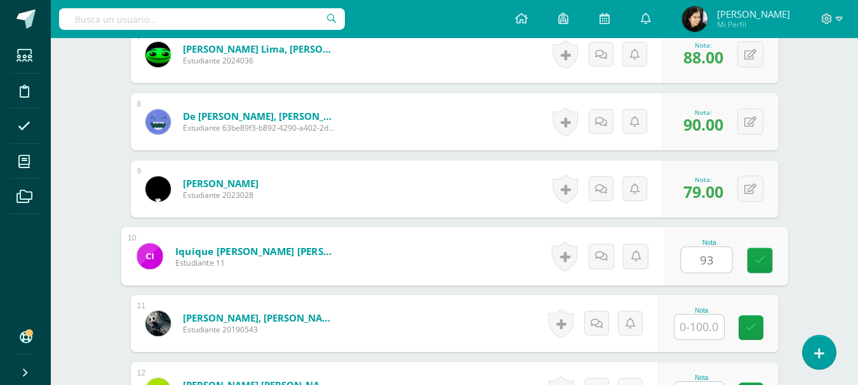
type input "93"
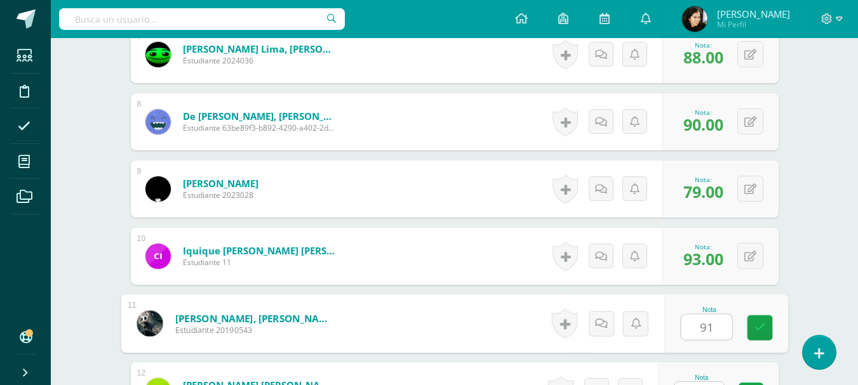
type input "91"
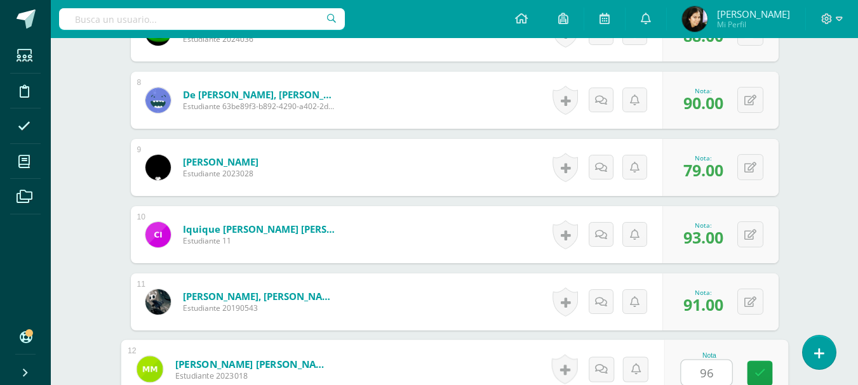
type input "96"
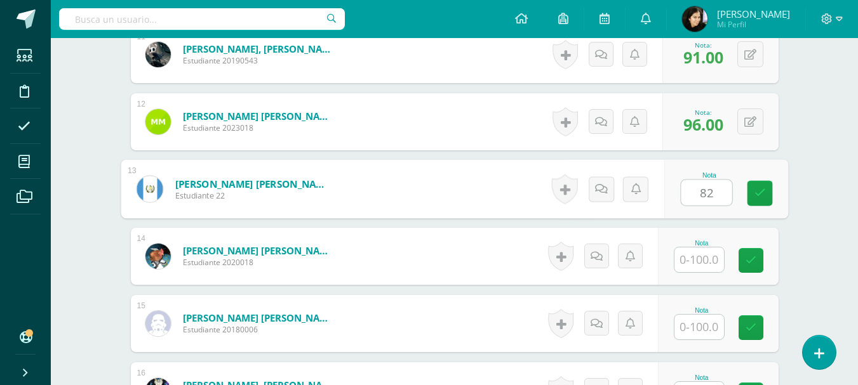
type input "82"
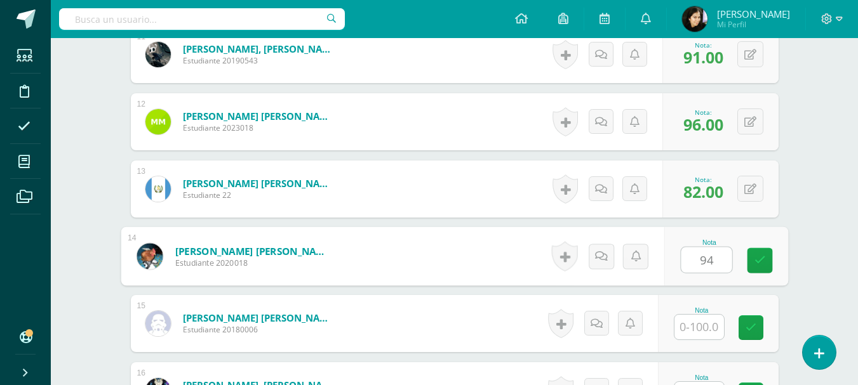
type input "94"
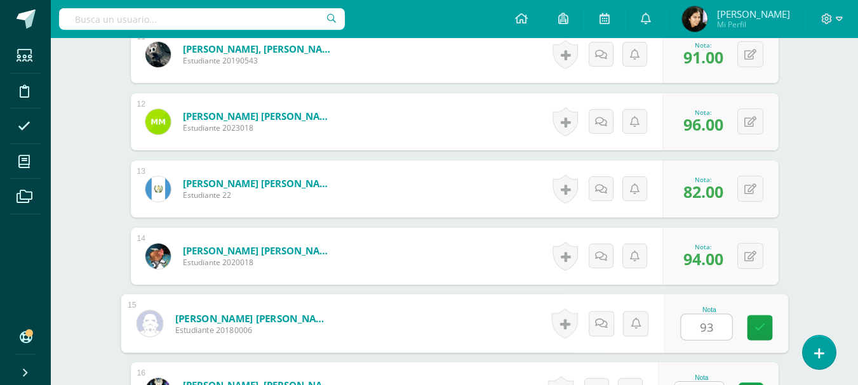
type input "93"
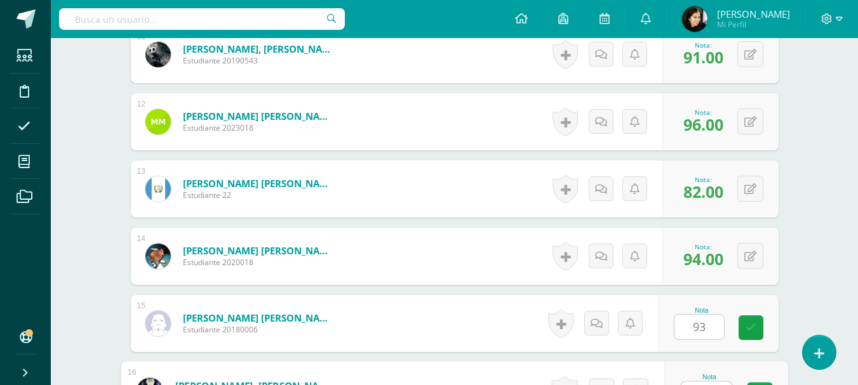
scroll to position [1122, 0]
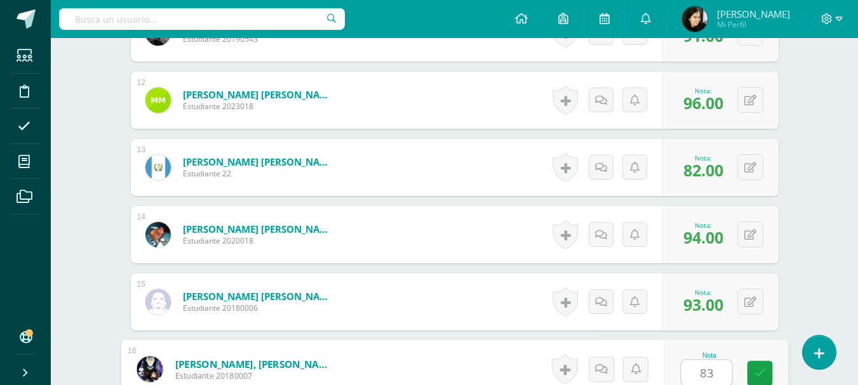
type input "83"
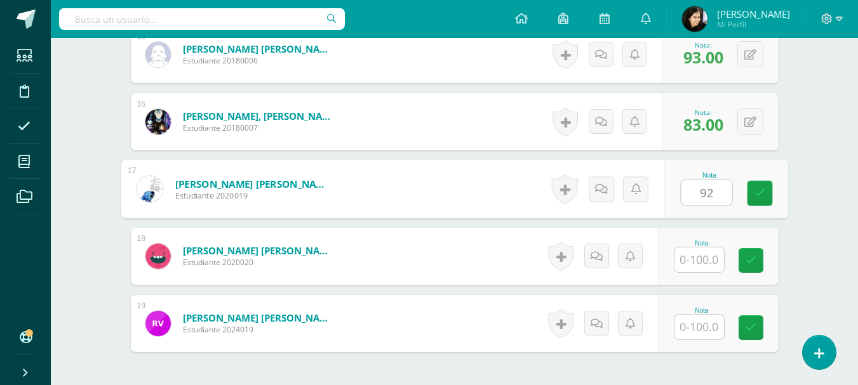
type input "92"
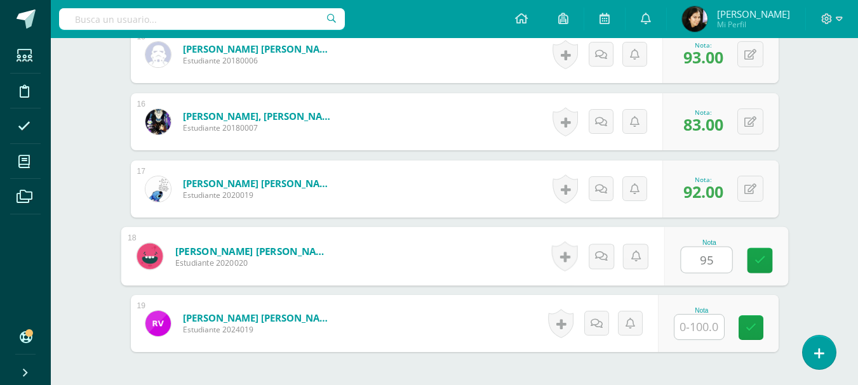
type input "95"
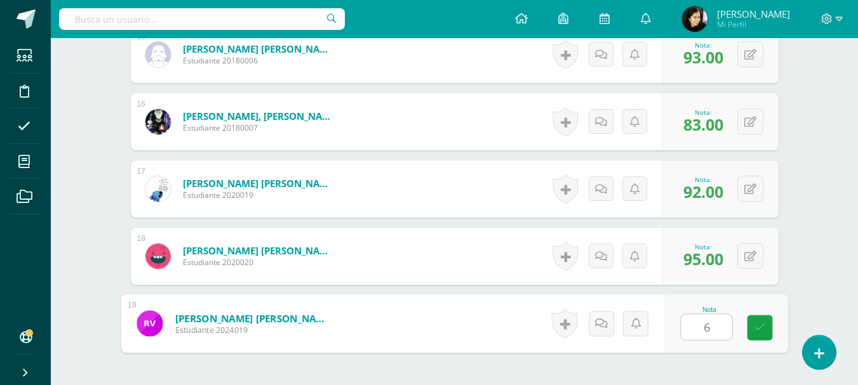
type input "60"
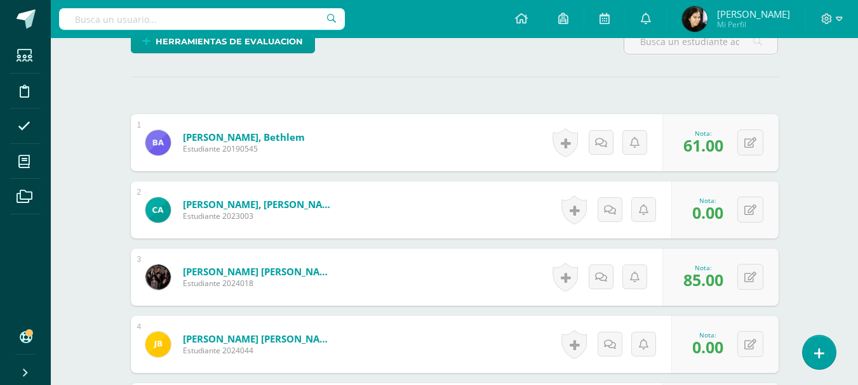
scroll to position [22, 0]
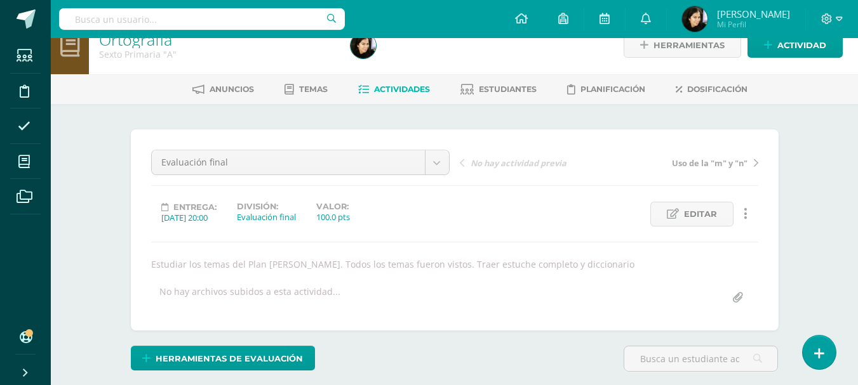
click at [395, 86] on span "Actividades" at bounding box center [402, 89] width 56 height 10
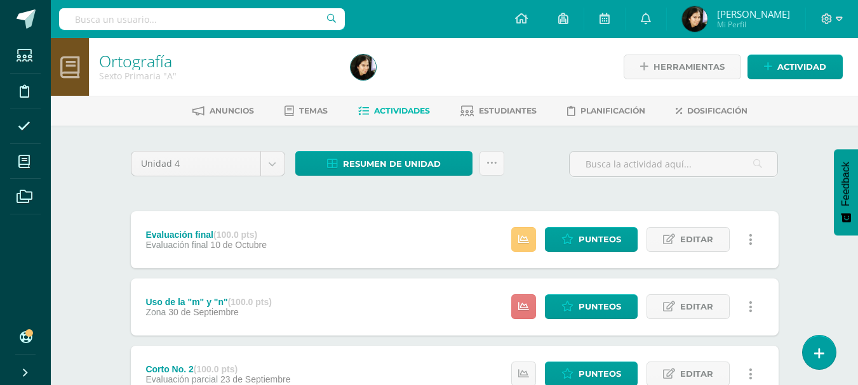
click at [528, 316] on link at bounding box center [523, 307] width 25 height 25
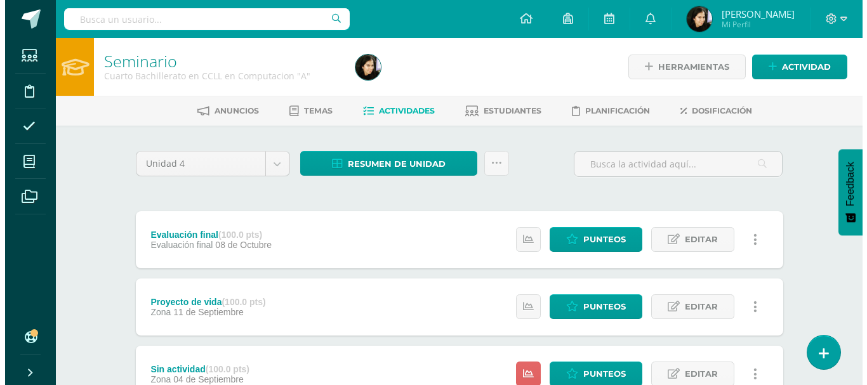
scroll to position [254, 0]
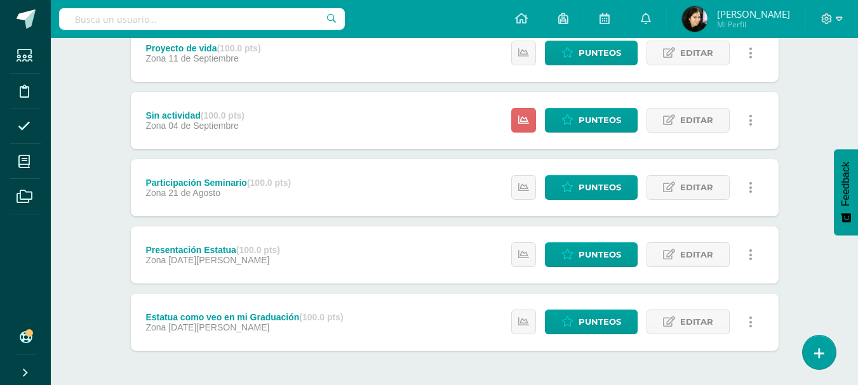
click at [752, 121] on link at bounding box center [750, 120] width 25 height 25
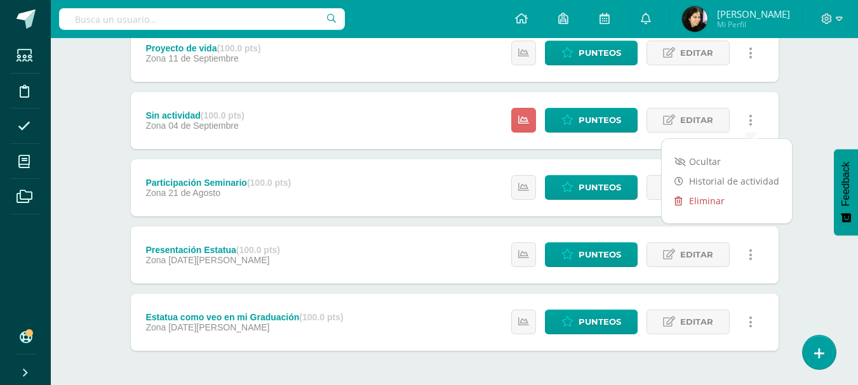
click at [712, 201] on link "Eliminar" at bounding box center [727, 201] width 130 height 20
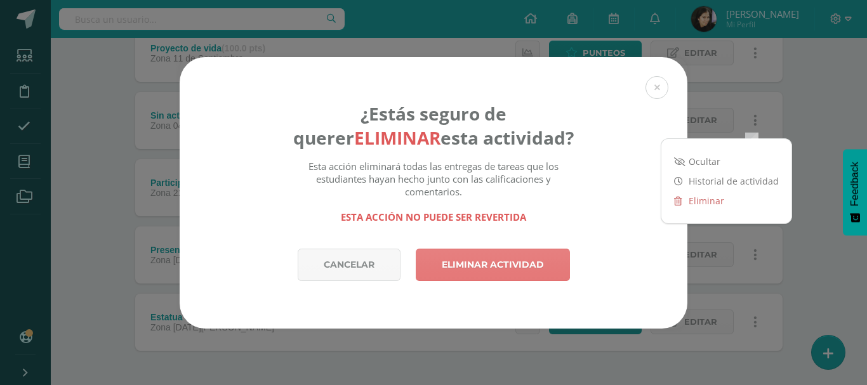
click at [530, 261] on link "Eliminar actividad" at bounding box center [493, 265] width 154 height 32
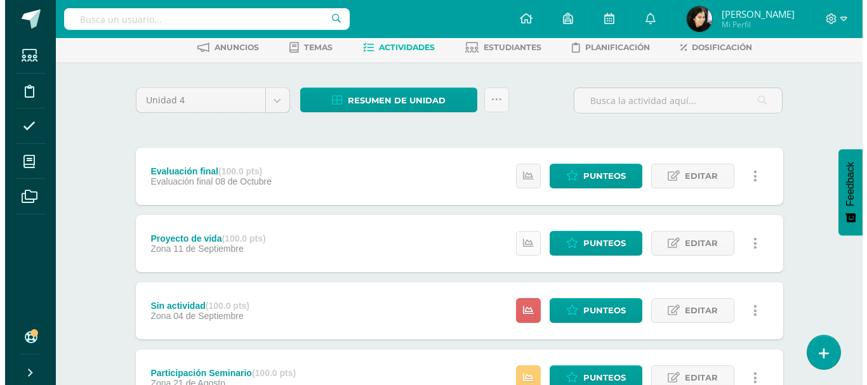
scroll to position [127, 0]
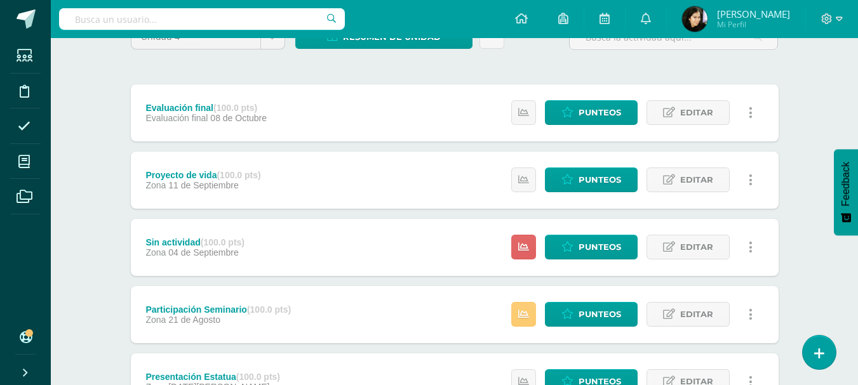
click at [749, 247] on icon at bounding box center [751, 248] width 4 height 14
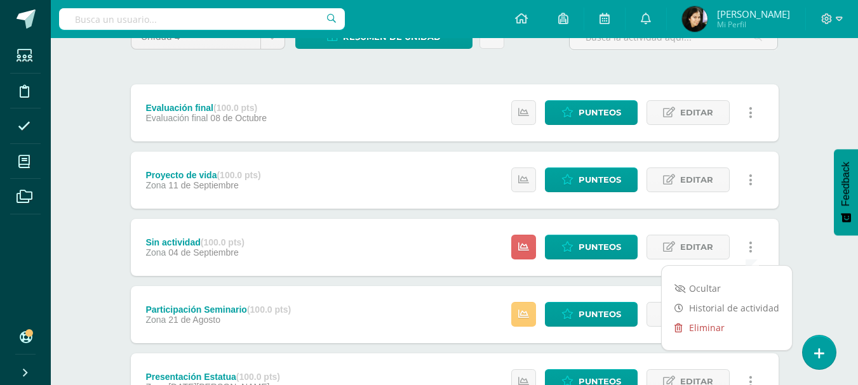
click at [716, 329] on link "Eliminar" at bounding box center [727, 328] width 130 height 20
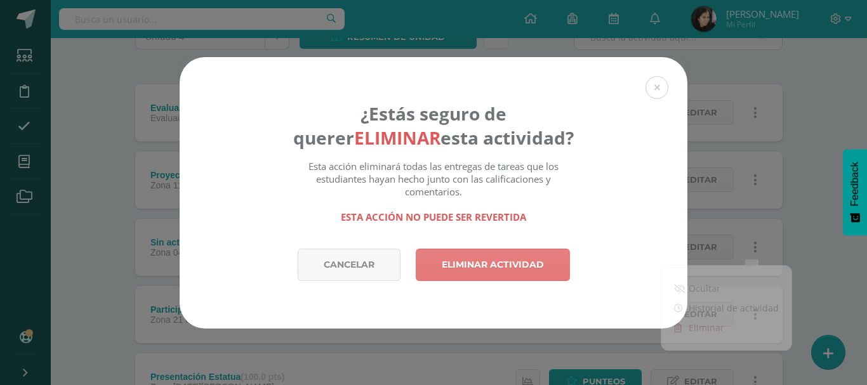
click at [496, 253] on link "Eliminar actividad" at bounding box center [493, 265] width 154 height 32
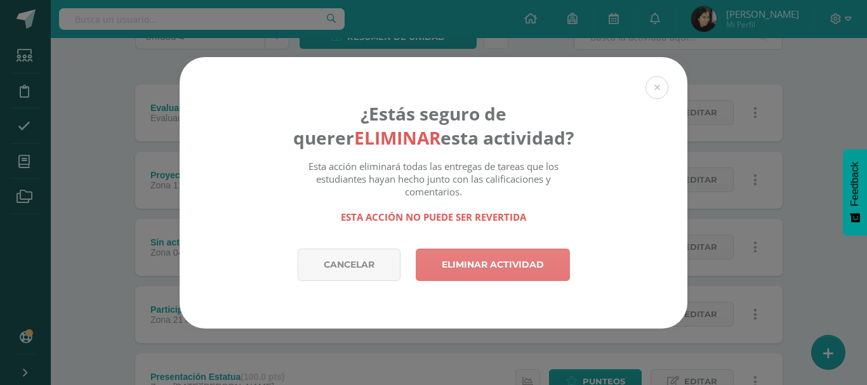
click at [462, 272] on link "Eliminar actividad" at bounding box center [493, 265] width 154 height 32
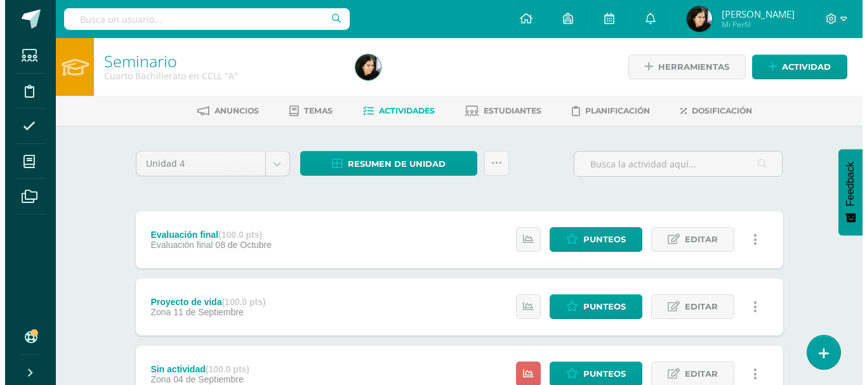
scroll to position [254, 0]
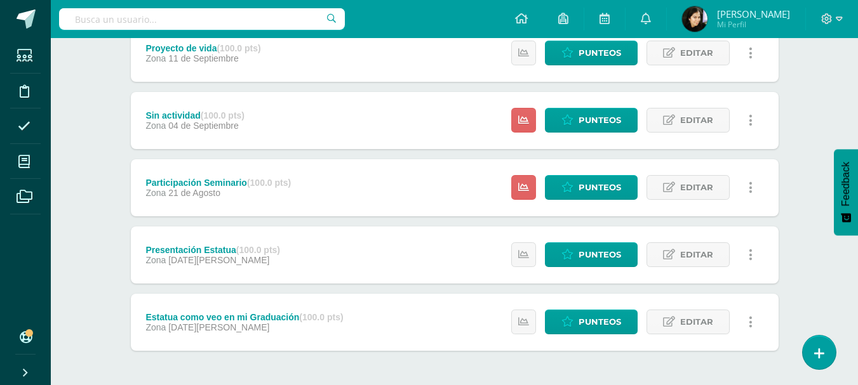
click at [752, 120] on link at bounding box center [750, 120] width 25 height 25
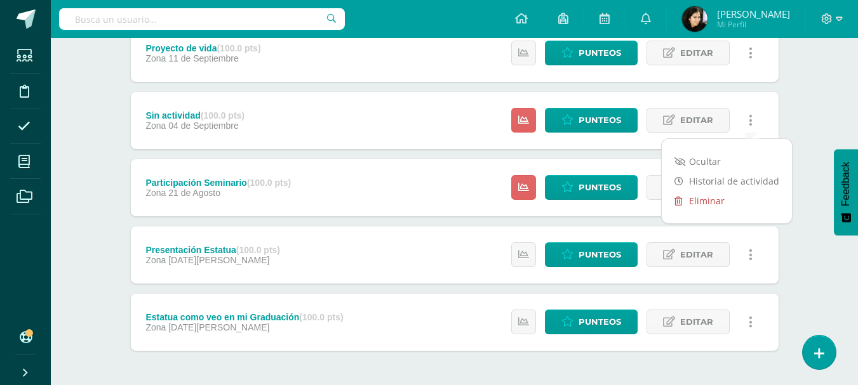
click at [707, 204] on link "Eliminar" at bounding box center [727, 201] width 130 height 20
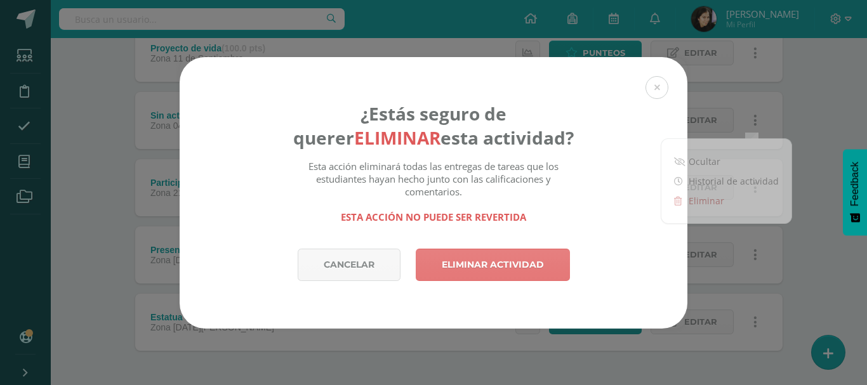
click at [463, 281] on link "Eliminar actividad" at bounding box center [493, 265] width 154 height 32
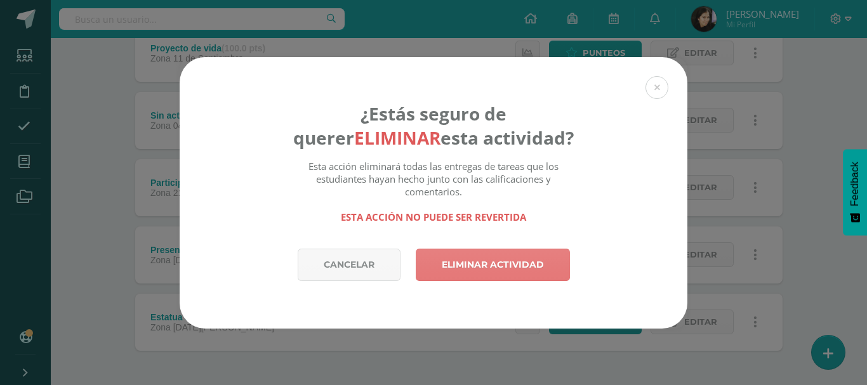
click at [465, 270] on link "Eliminar actividad" at bounding box center [493, 265] width 154 height 32
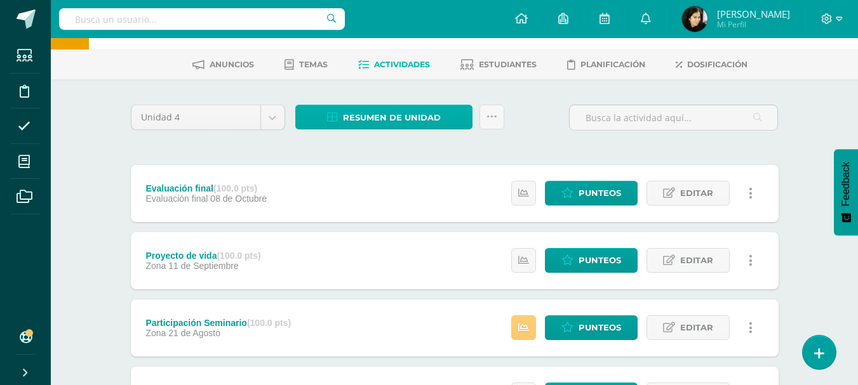
scroll to position [173, 0]
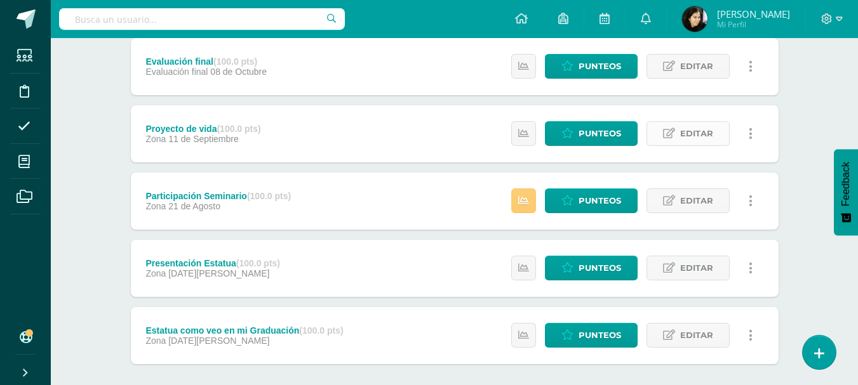
click at [682, 129] on span "Editar" at bounding box center [696, 133] width 33 height 23
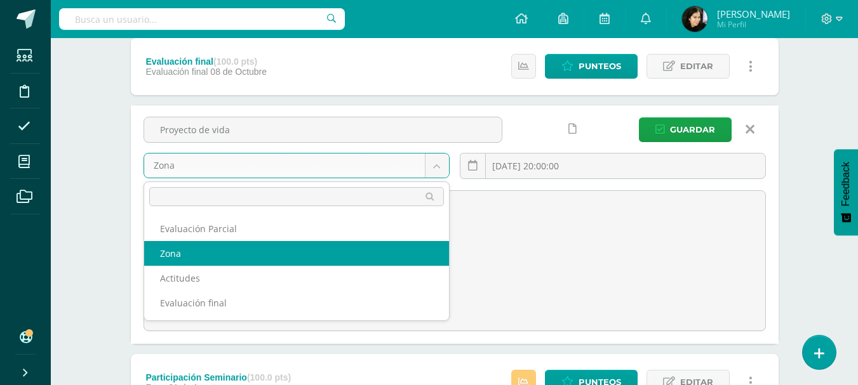
click at [347, 165] on body "La tarea ya había sido eliminada previamente. La tarea Sin actividad fue elimin…" at bounding box center [429, 229] width 858 height 804
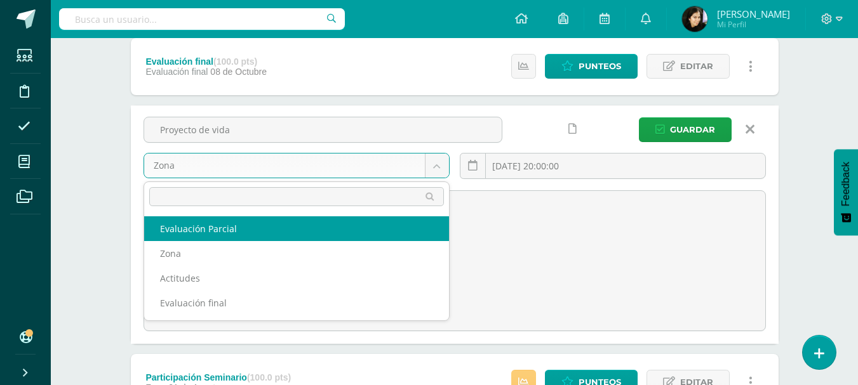
select select "158521"
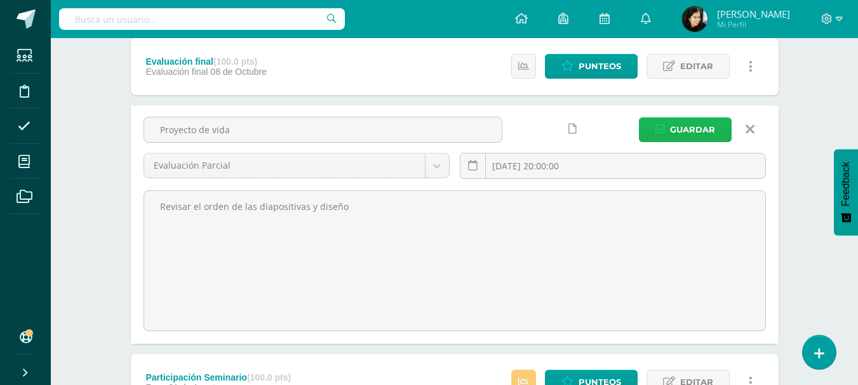
click at [691, 126] on span "Guardar" at bounding box center [692, 129] width 45 height 23
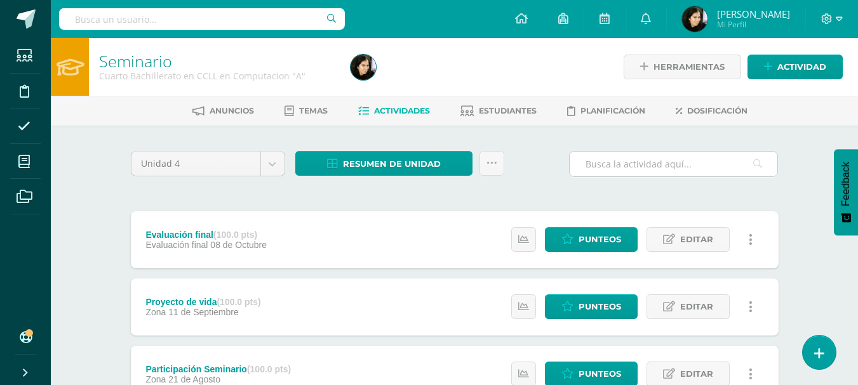
scroll to position [127, 0]
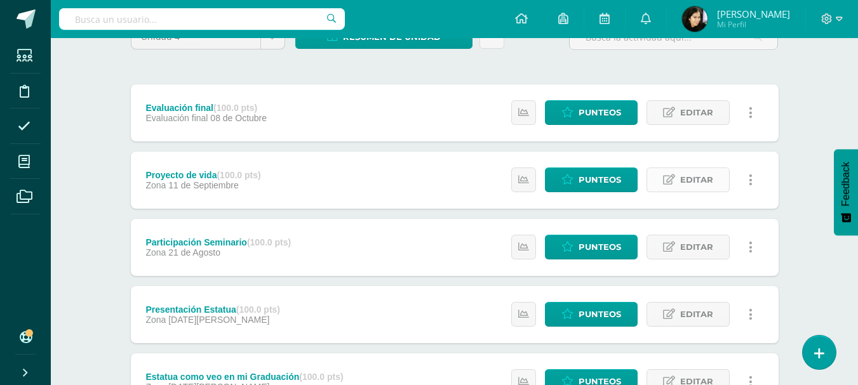
click at [712, 182] on span "Editar" at bounding box center [696, 179] width 33 height 23
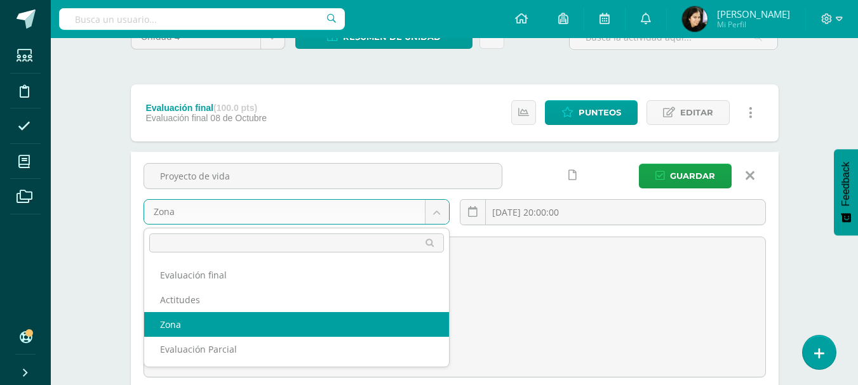
click at [401, 215] on body "La tarea Sin actividad fue eliminada exitosamente. Estudiantes Disciplina Asist…" at bounding box center [429, 275] width 858 height 804
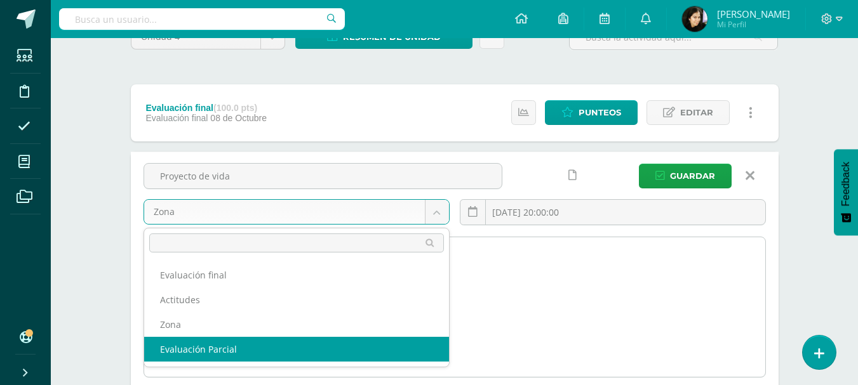
drag, startPoint x: 316, startPoint y: 349, endPoint x: 323, endPoint y: 326, distance: 23.7
select select "158490"
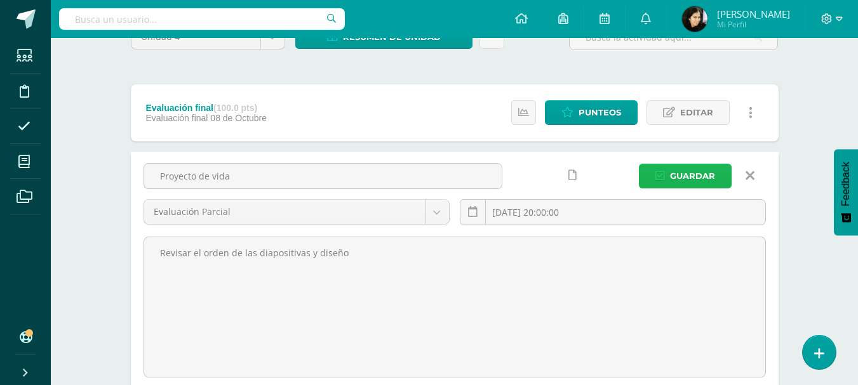
click at [689, 177] on span "Guardar" at bounding box center [692, 175] width 45 height 23
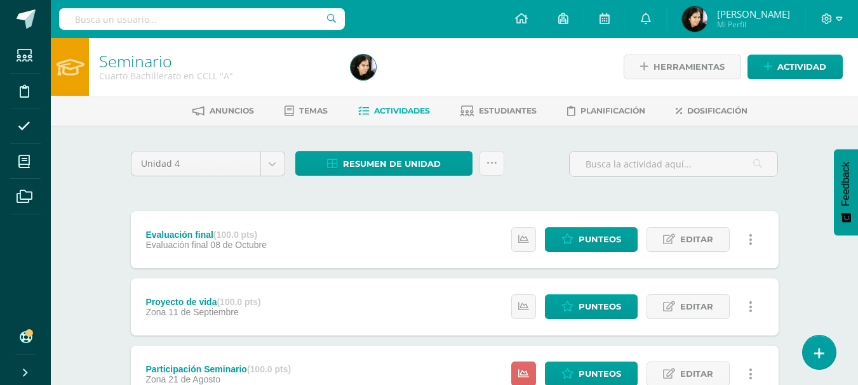
scroll to position [127, 0]
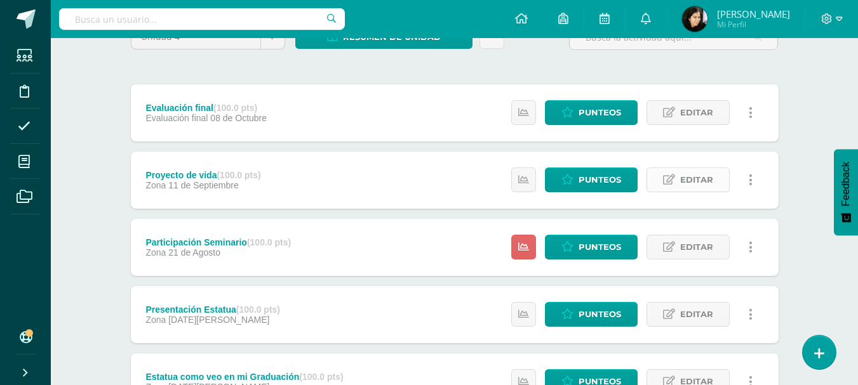
click at [712, 175] on span "Editar" at bounding box center [696, 179] width 33 height 23
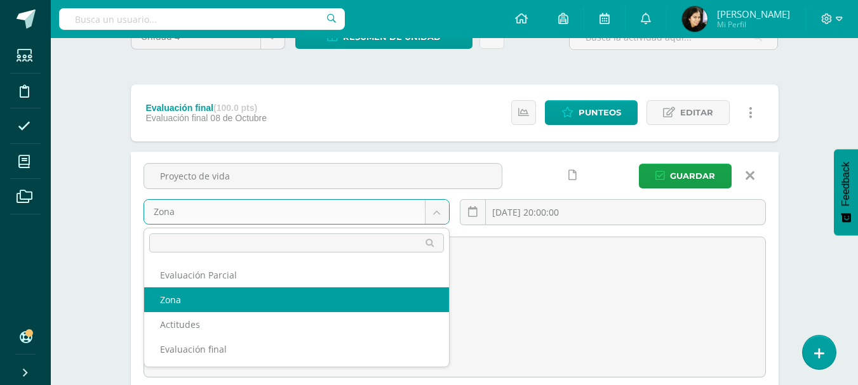
click at [419, 218] on body "La tarea Sin actividad fue eliminada exitosamente. Estudiantes Disciplina Asist…" at bounding box center [429, 275] width 858 height 804
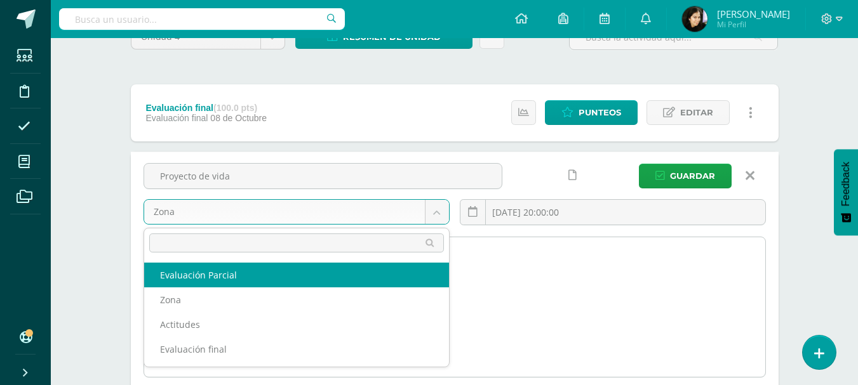
select select "158509"
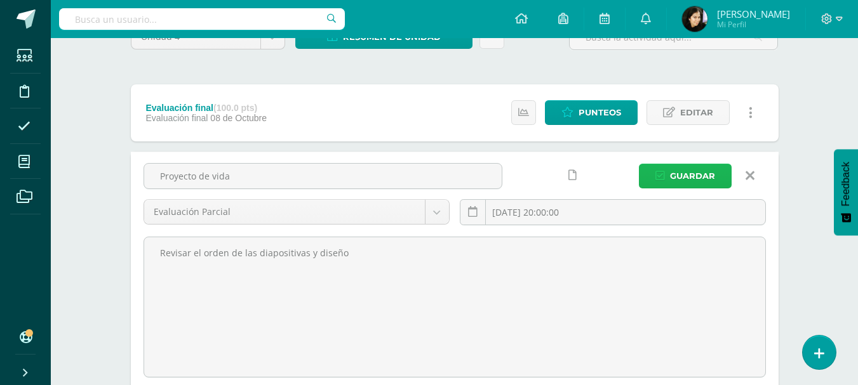
click at [689, 169] on span "Guardar" at bounding box center [692, 175] width 45 height 23
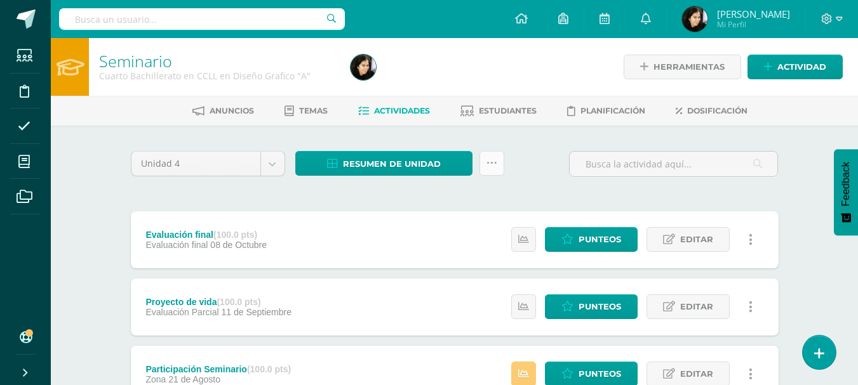
click at [493, 163] on icon at bounding box center [491, 163] width 11 height 11
click at [432, 159] on span "Resumen de unidad" at bounding box center [392, 163] width 98 height 23
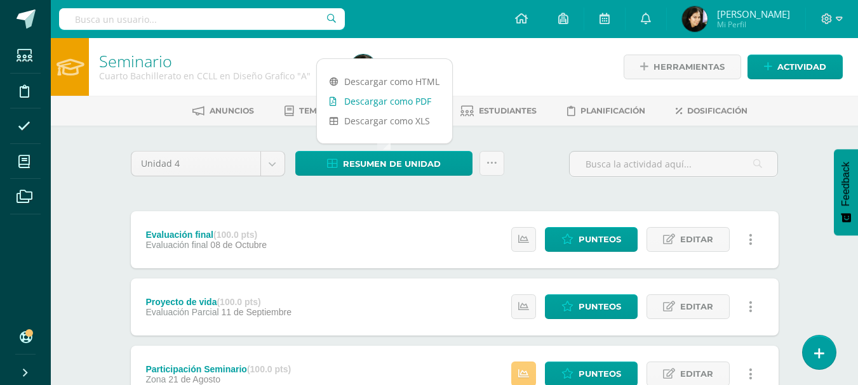
click at [418, 101] on link "Descargar como PDF" at bounding box center [384, 101] width 135 height 20
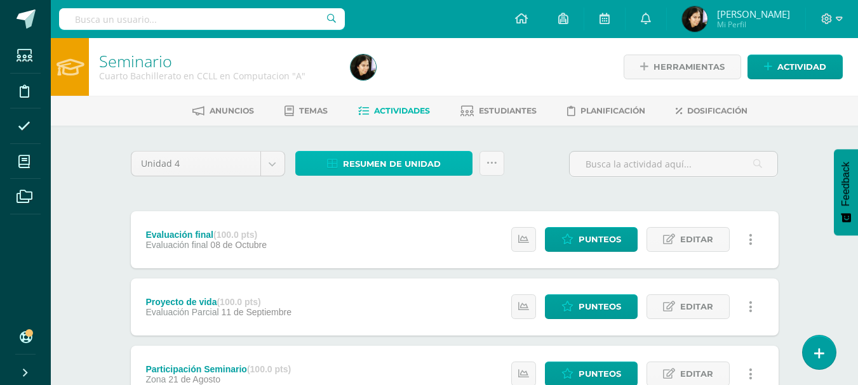
click at [358, 161] on span "Resumen de unidad" at bounding box center [392, 163] width 98 height 23
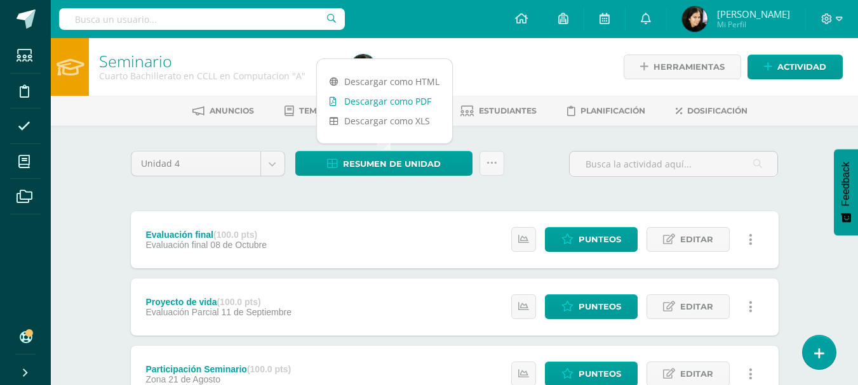
click at [383, 106] on link "Descargar como PDF" at bounding box center [384, 101] width 135 height 20
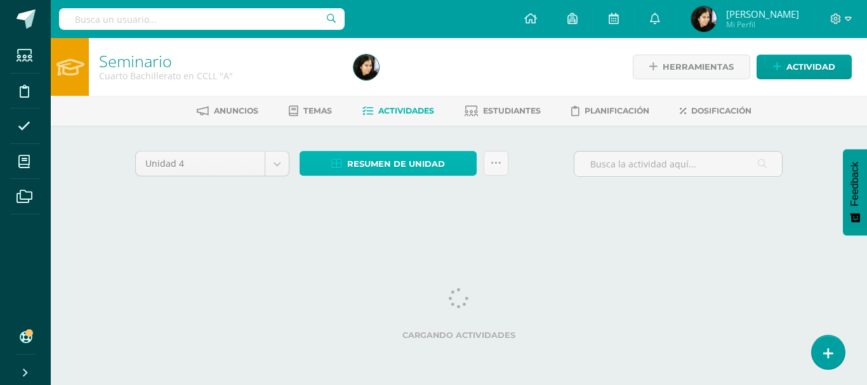
click at [425, 168] on span "Resumen de unidad" at bounding box center [396, 163] width 98 height 23
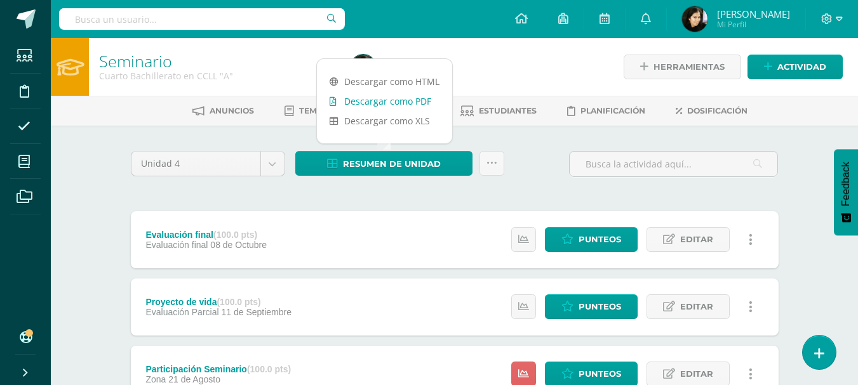
click at [400, 99] on link "Descargar como PDF" at bounding box center [384, 101] width 135 height 20
